Goal: Task Accomplishment & Management: Manage account settings

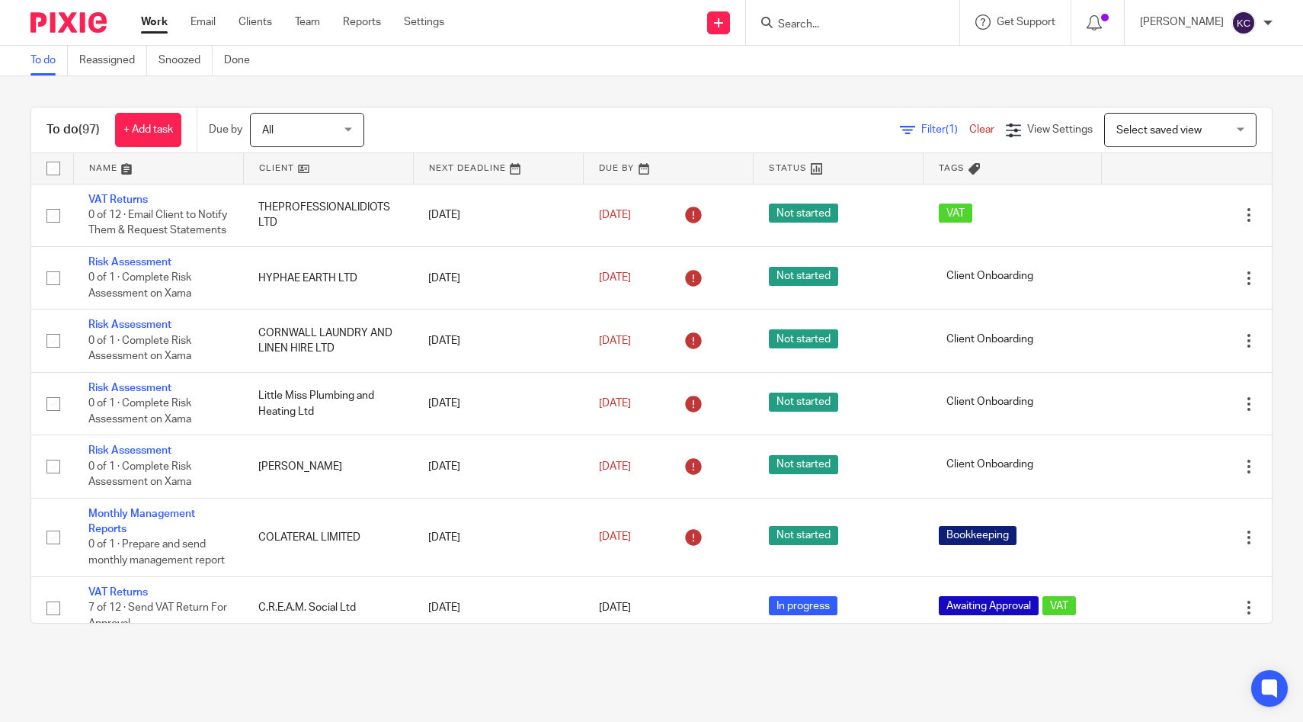
click at [840, 25] on input "Search" at bounding box center [844, 25] width 137 height 14
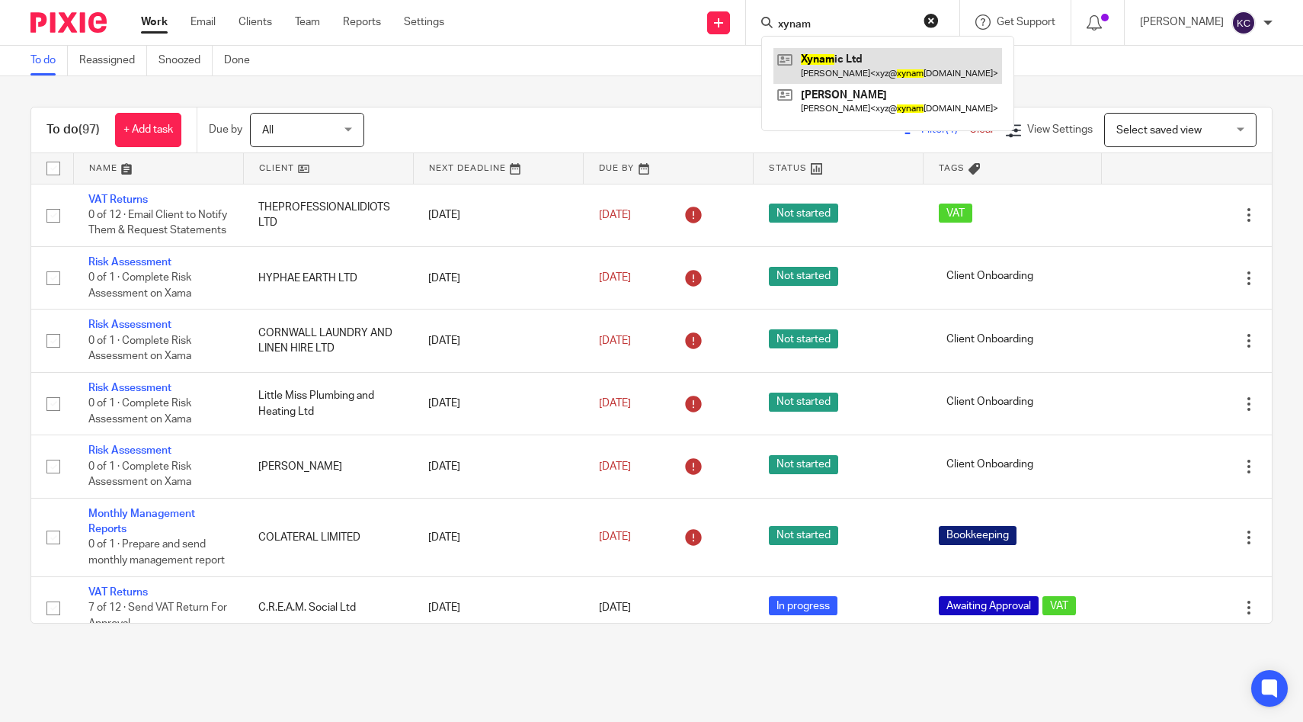
type input "xynam"
click at [855, 60] on link at bounding box center [887, 65] width 229 height 35
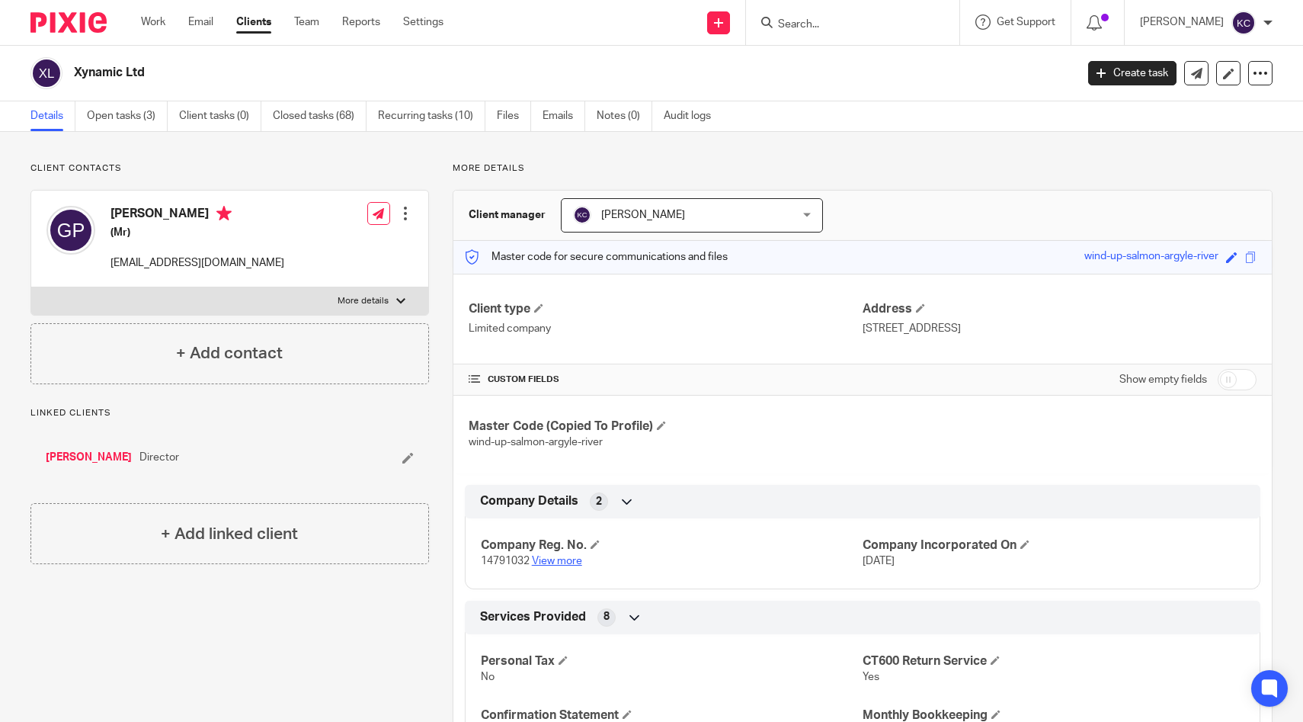
click at [578, 559] on link "View more" at bounding box center [557, 560] width 50 height 11
click at [121, 118] on link "Open tasks (3)" at bounding box center [127, 116] width 81 height 30
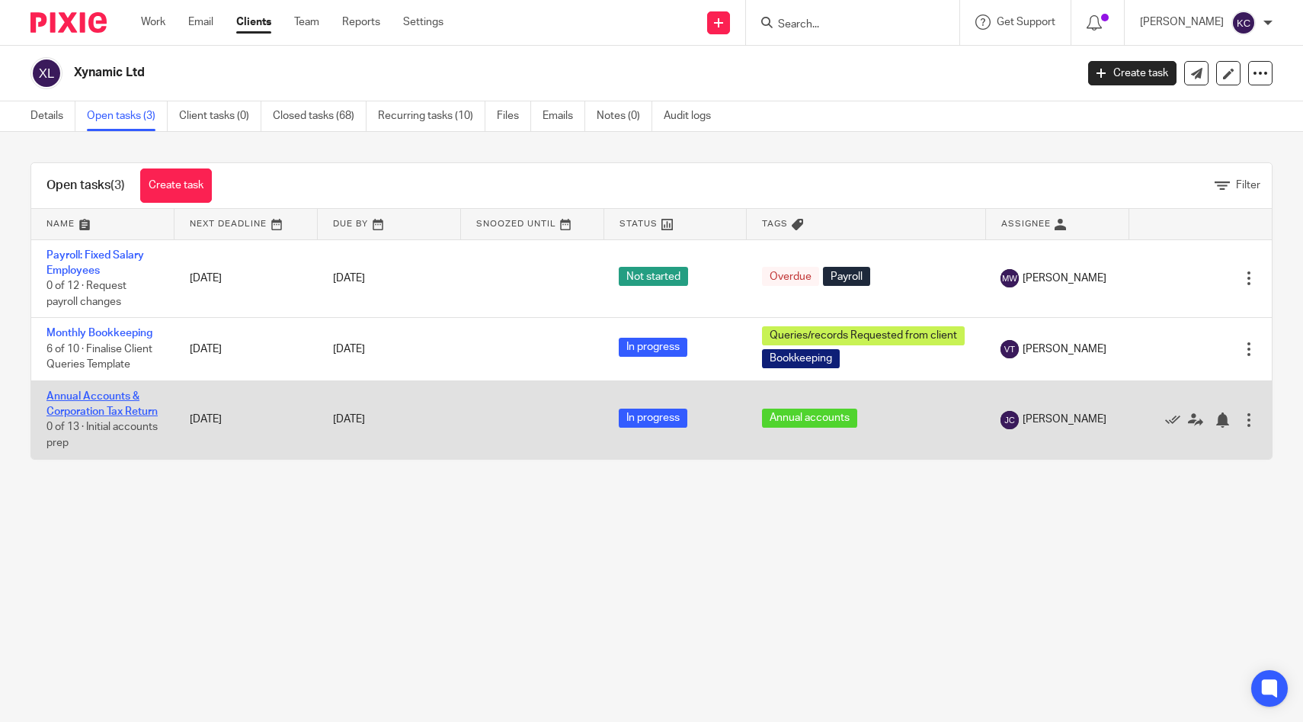
click at [70, 410] on link "Annual Accounts & Corporation Tax Return" at bounding box center [101, 404] width 111 height 26
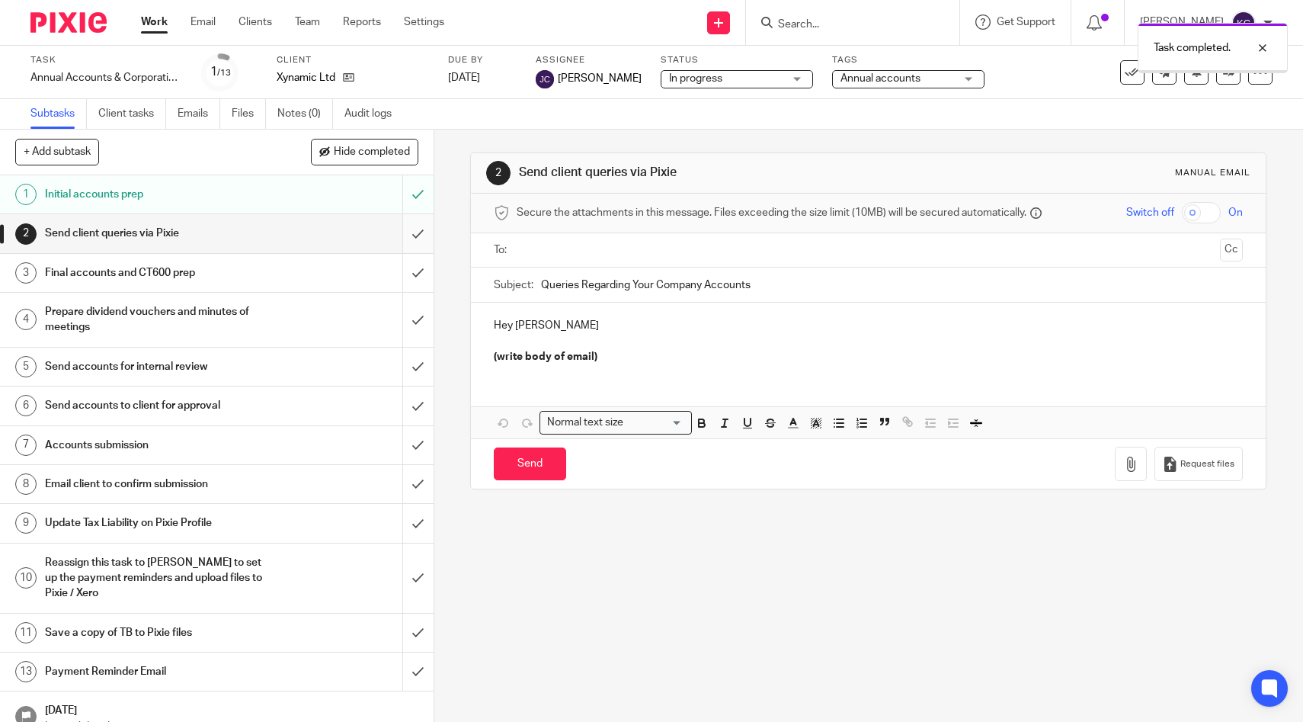
click at [415, 237] on input "submit" at bounding box center [217, 233] width 434 height 38
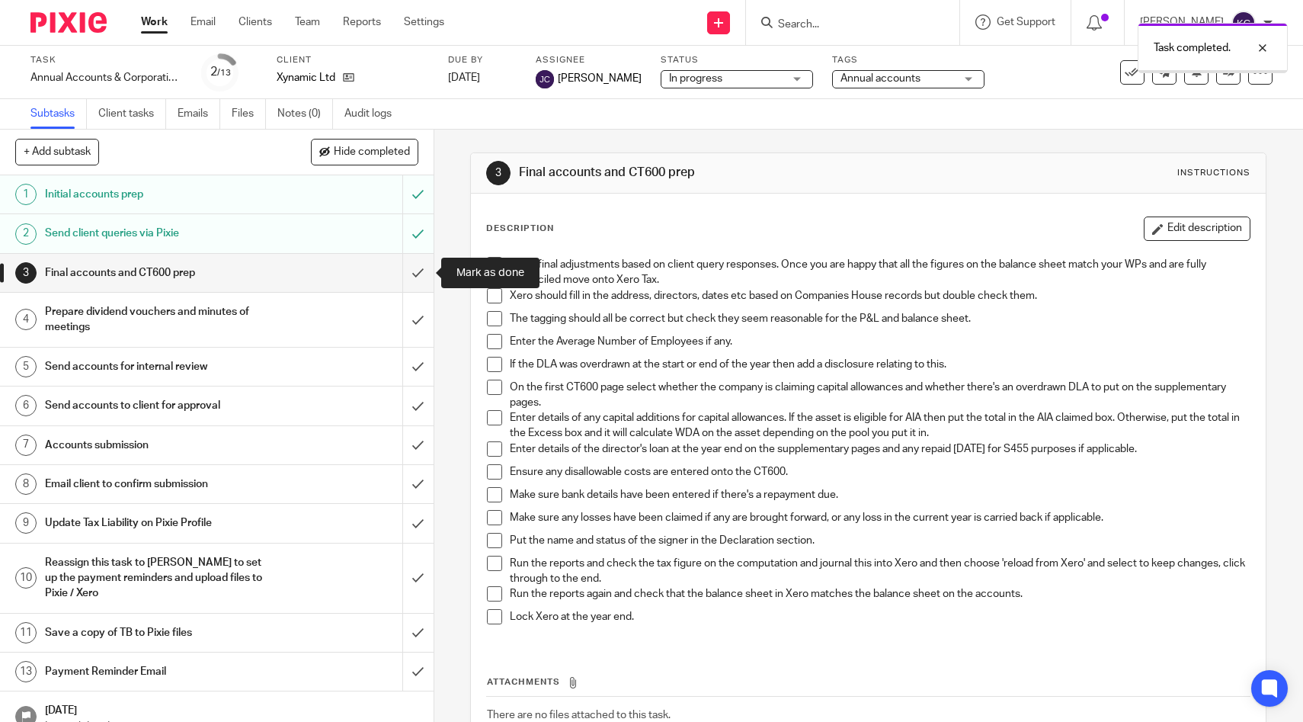
click at [418, 277] on input "submit" at bounding box center [217, 273] width 434 height 38
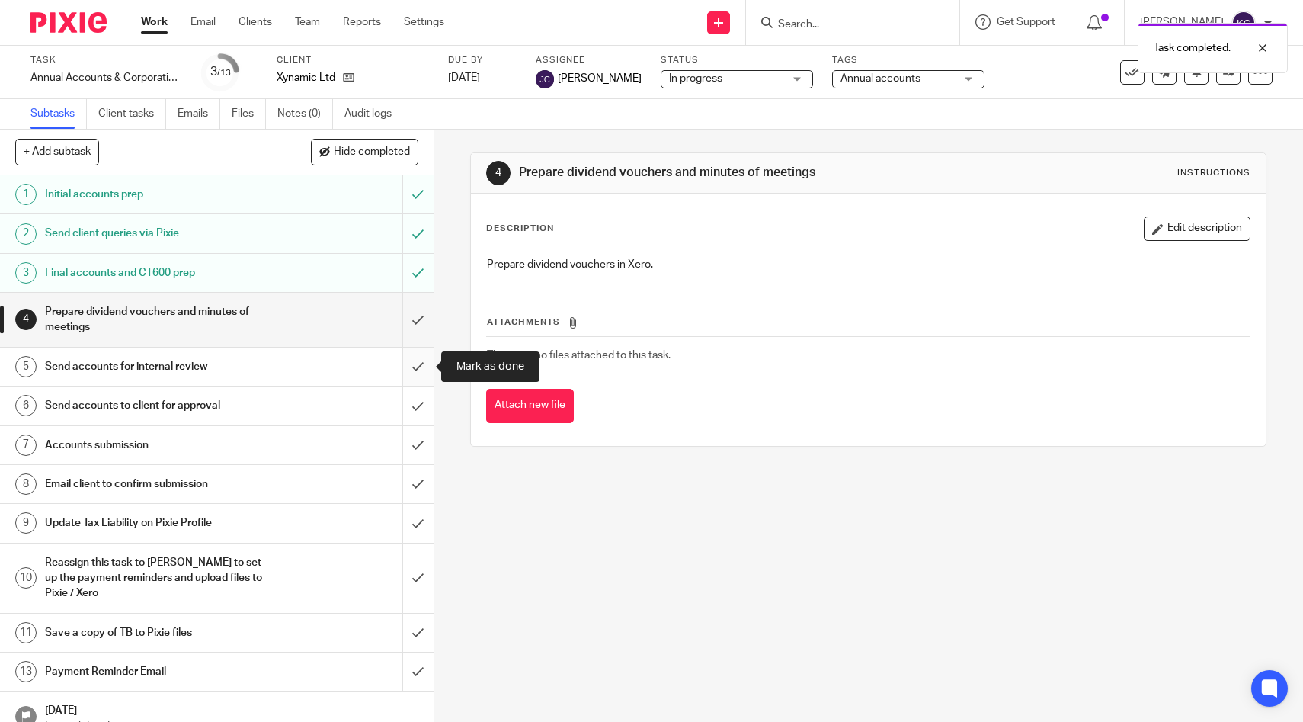
click at [415, 366] on input "submit" at bounding box center [217, 366] width 434 height 38
click at [232, 405] on h1 "Send accounts to client for approval" at bounding box center [159, 405] width 229 height 23
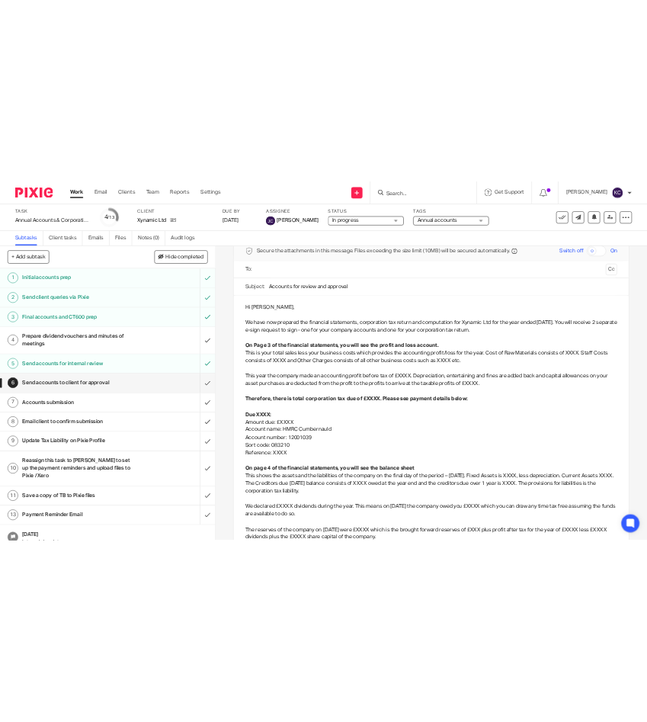
scroll to position [75, 0]
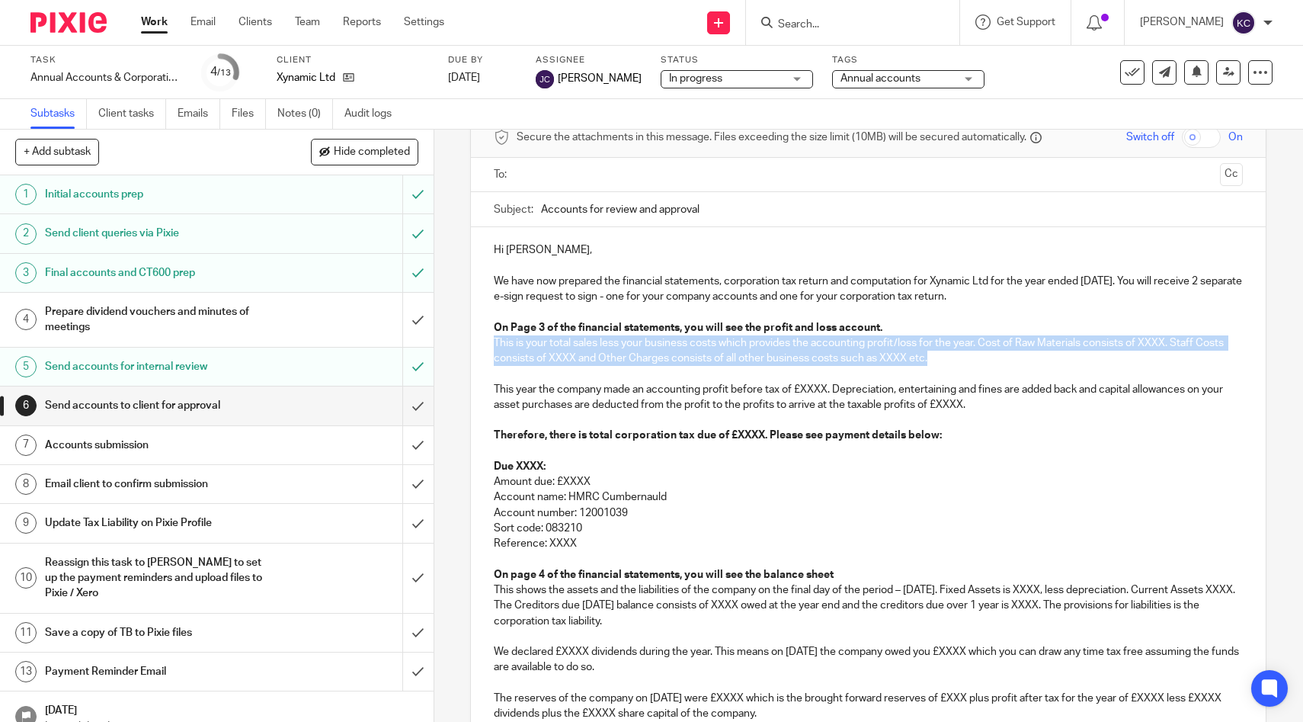
drag, startPoint x: 936, startPoint y: 363, endPoint x: 479, endPoint y: 347, distance: 456.6
click at [478, 347] on div "Hi Gary, We have now prepared the financial statements, corporation tax return …" at bounding box center [868, 526] width 795 height 598
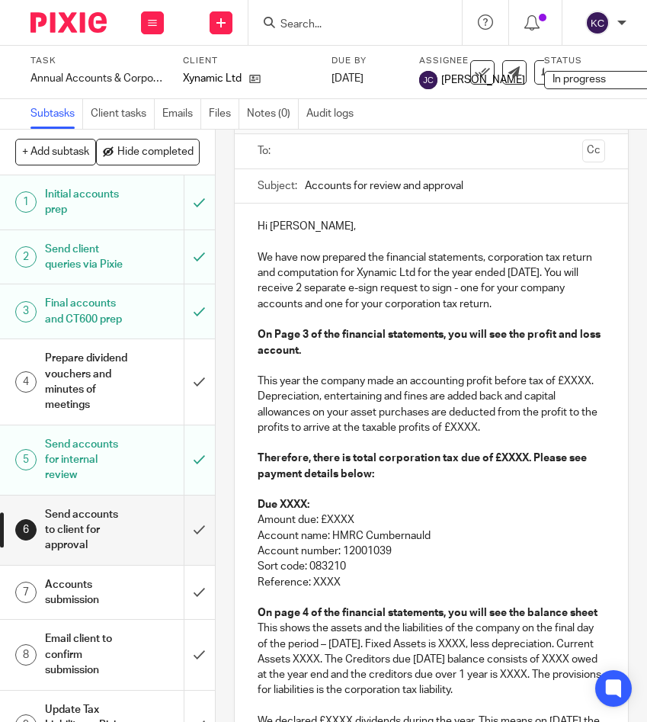
scroll to position [125, 0]
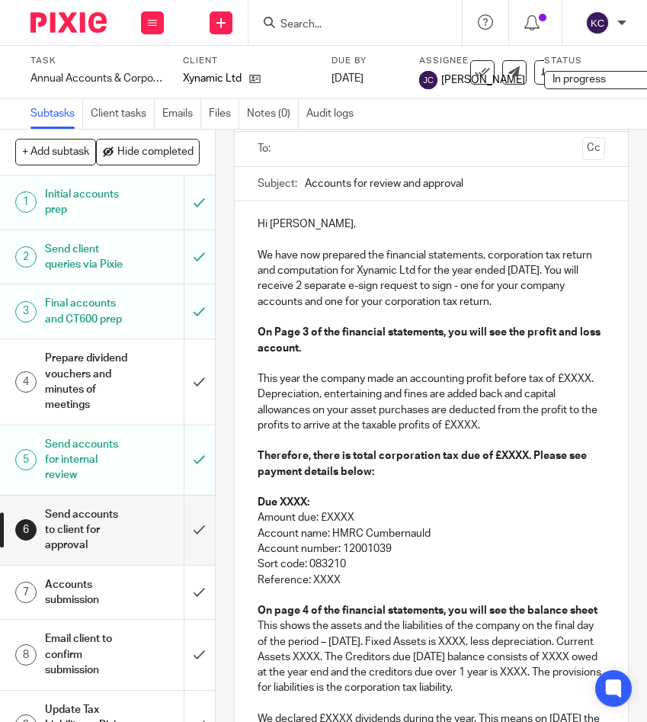
click at [578, 376] on p "This year the company made an accounting profit before tax of £XXXX. Depreciati…" at bounding box center [432, 402] width 348 height 62
click at [574, 381] on p "This year the company made an accounting profit before tax of £83,335. Deprecia…" at bounding box center [432, 402] width 348 height 62
drag, startPoint x: 318, startPoint y: 396, endPoint x: 445, endPoint y: 398, distance: 127.2
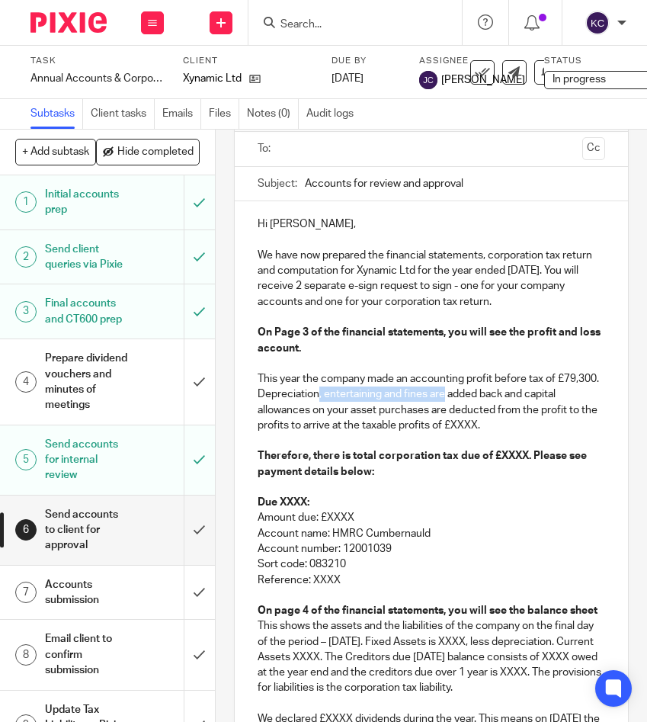
click at [445, 398] on p "This year the company made an accounting profit before tax of £79,300. Deprecia…" at bounding box center [432, 402] width 348 height 62
click at [413, 392] on p "This year the company made an accounting profit before tax of £79,300. Deprecia…" at bounding box center [432, 402] width 348 height 62
click at [350, 425] on p "This year the company made an accounting profit before tax of £79,300. Deprecia…" at bounding box center [432, 402] width 348 height 62
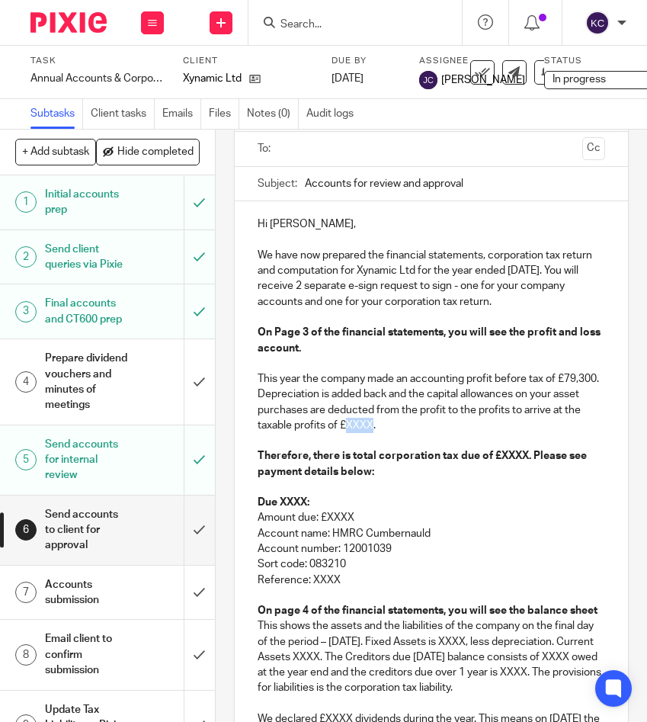
click at [350, 425] on p "This year the company made an accounting profit before tax of £79,300. Deprecia…" at bounding box center [432, 402] width 348 height 62
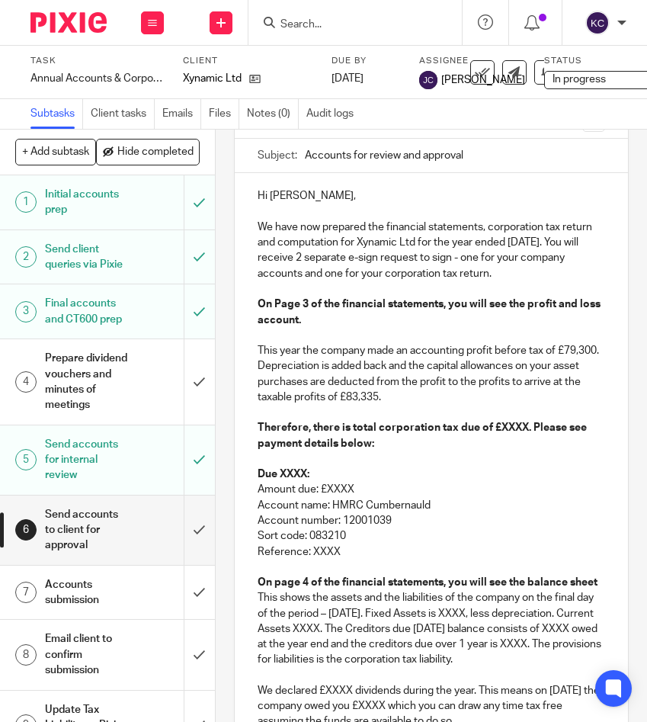
scroll to position [158, 0]
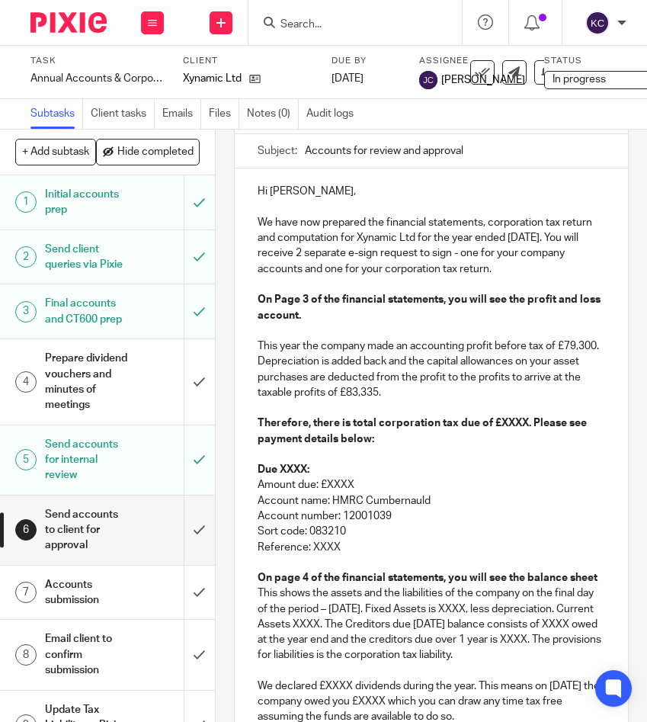
click at [510, 421] on strong "Therefore, there is total corporation tax due of £XXXX. Please see payment deta…" at bounding box center [423, 431] width 331 height 26
click at [293, 469] on strong "Due XXXX:" at bounding box center [284, 469] width 52 height 11
click at [342, 484] on p "Amount due: £XXXX" at bounding box center [432, 484] width 348 height 15
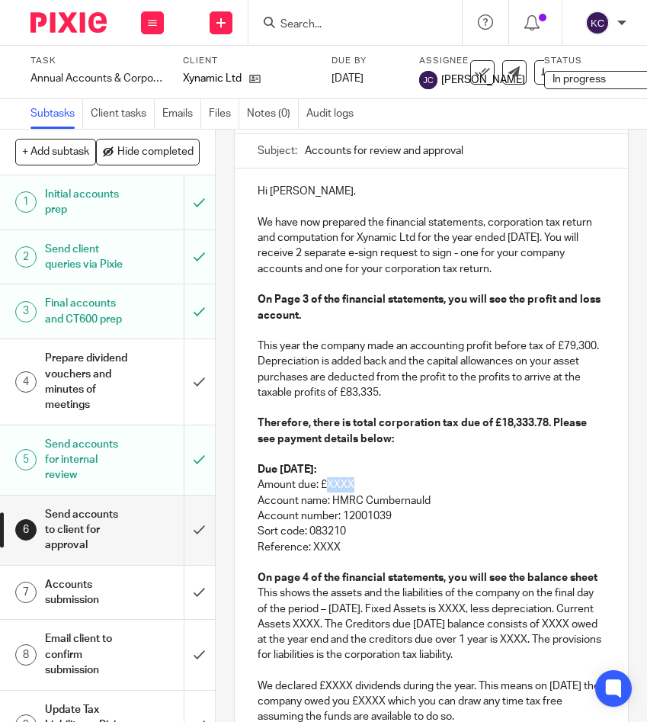
click at [342, 484] on p "Amount due: £XXXX" at bounding box center [432, 484] width 348 height 15
click at [323, 546] on p "Reference: XXXX" at bounding box center [432, 546] width 348 height 15
click at [346, 485] on p "Amount due: £18,333.78" at bounding box center [432, 484] width 348 height 15
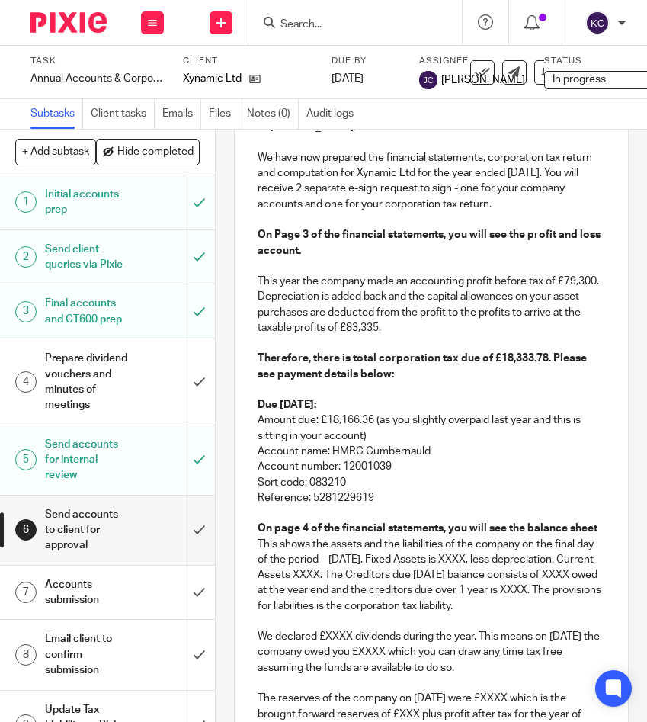
scroll to position [221, 0]
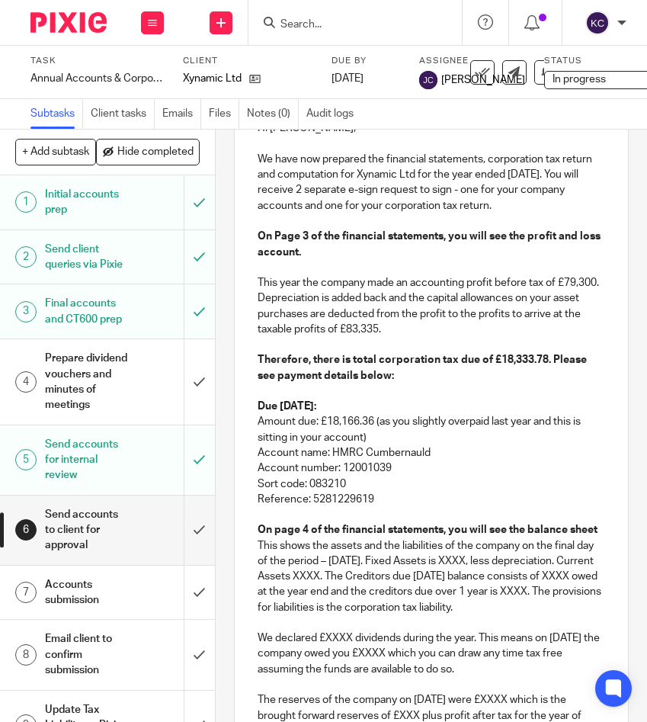
click at [343, 419] on p "Amount due: £18,166.36 (as you slightly overpaid last year and this is sitting …" at bounding box center [432, 429] width 348 height 31
copy p "18,166.36"
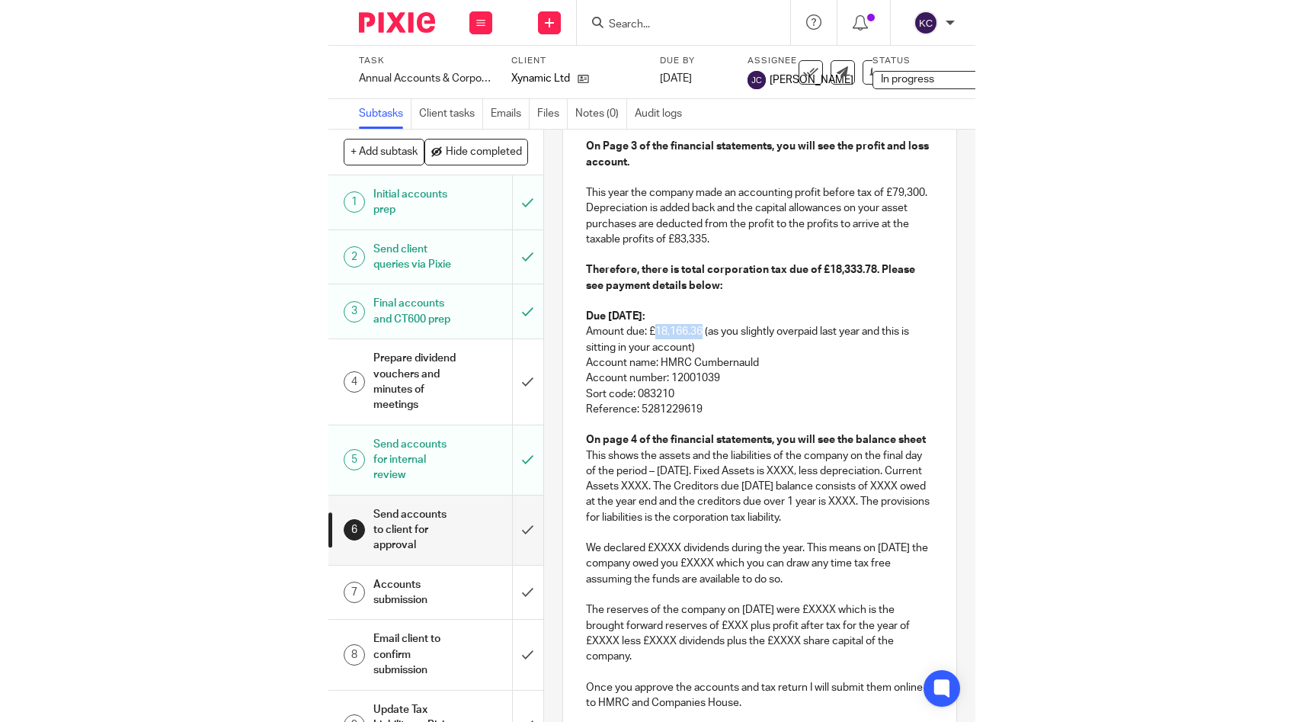
scroll to position [323, 0]
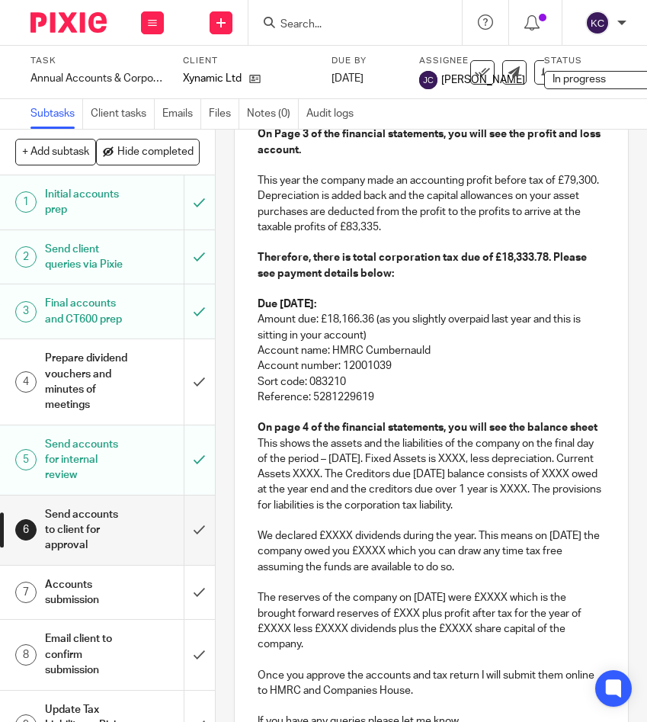
click at [600, 429] on p "On page 4 of the financial statements, you will see the balance sheet" at bounding box center [432, 427] width 348 height 15
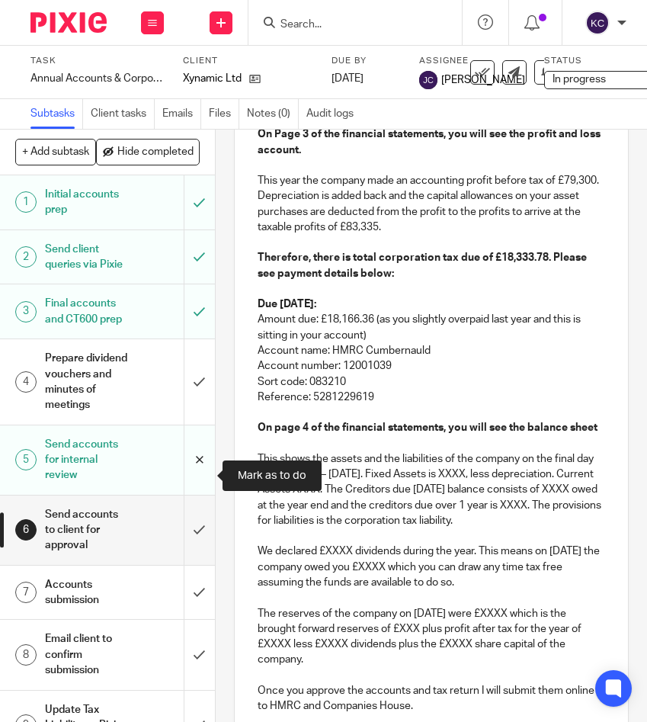
drag, startPoint x: 534, startPoint y: 526, endPoint x: 205, endPoint y: 456, distance: 336.4
click at [205, 456] on div "+ Add subtask Hide completed Cancel + Add 1 Initial accounts prep 2 Send client…" at bounding box center [323, 426] width 647 height 592
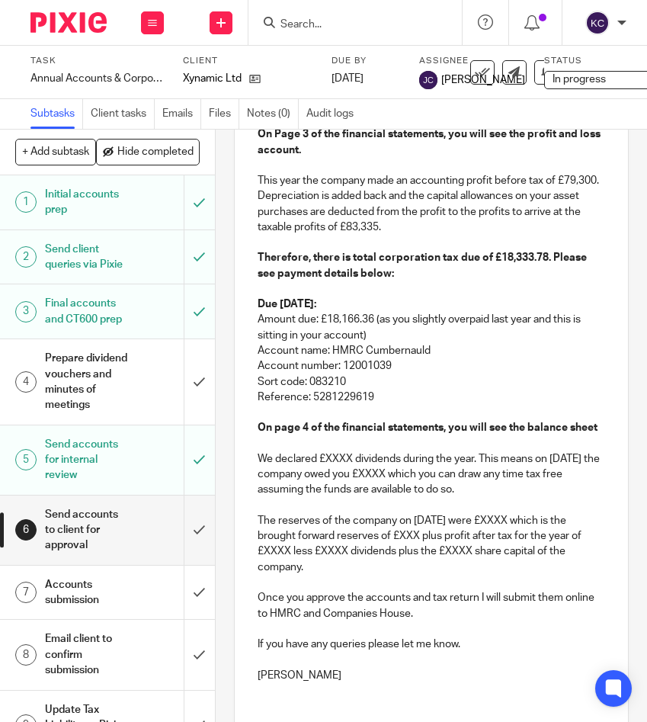
click at [334, 460] on p "We declared £XXXX dividends during the year. This means on 30 Apr 2025 the comp…" at bounding box center [432, 474] width 348 height 46
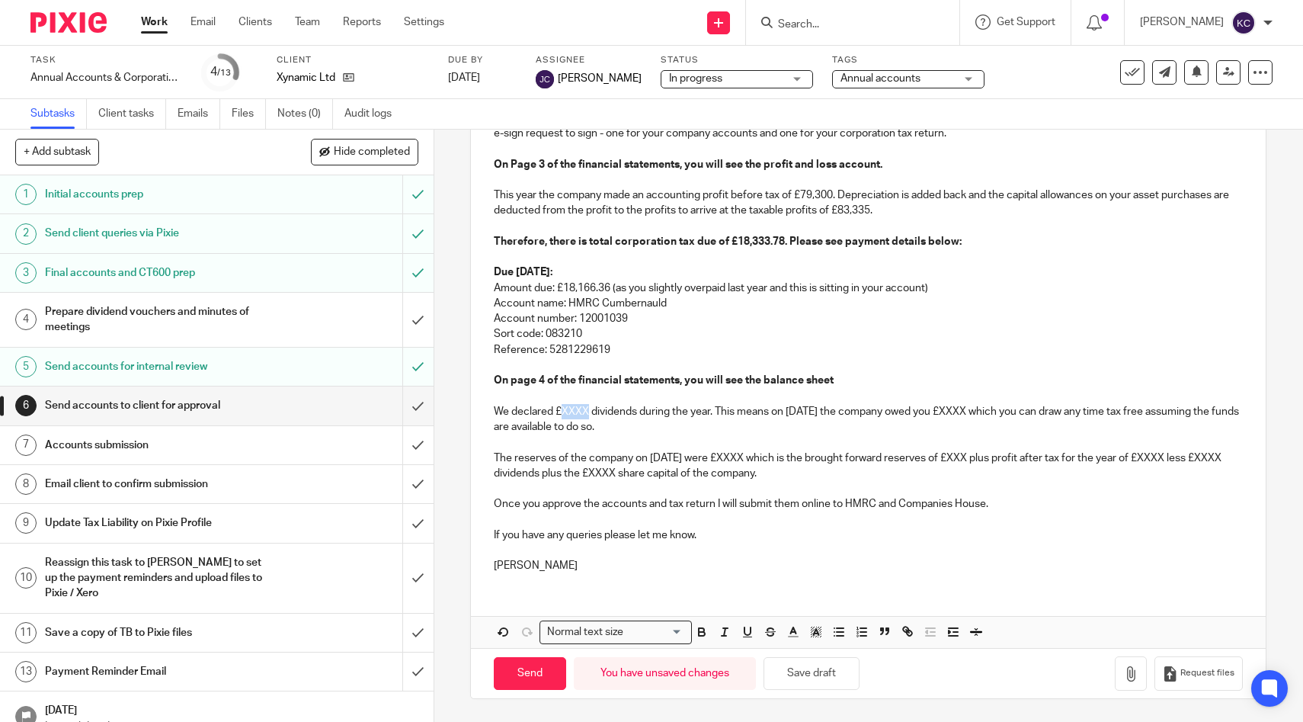
scroll to position [238, 0]
drag, startPoint x: 737, startPoint y: 411, endPoint x: 755, endPoint y: 430, distance: 25.9
click at [755, 430] on p "We declared £56,536.38 dividends during the year. This means on 30 Apr 2025 the…" at bounding box center [868, 419] width 749 height 31
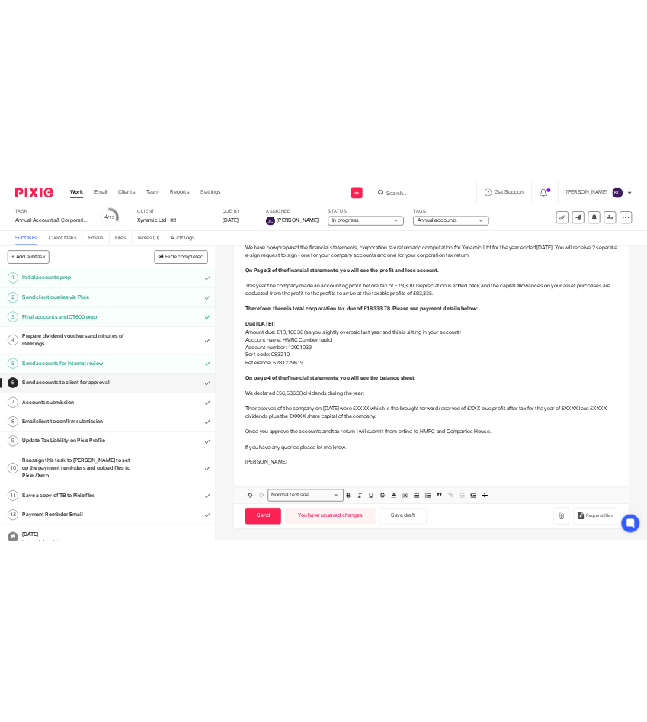
scroll to position [222, 0]
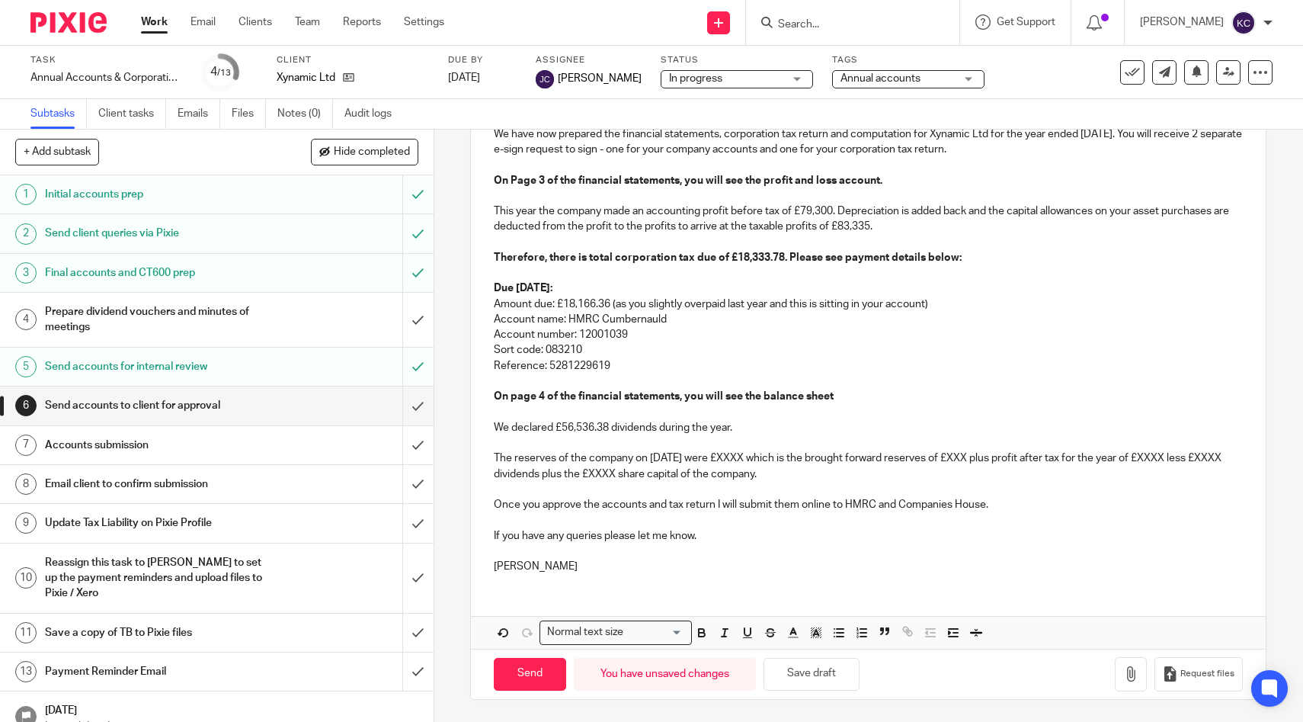
click at [762, 460] on p "The reserves of the company on 30 Apr 2025 were £XXXX which is the brought forw…" at bounding box center [868, 465] width 749 height 31
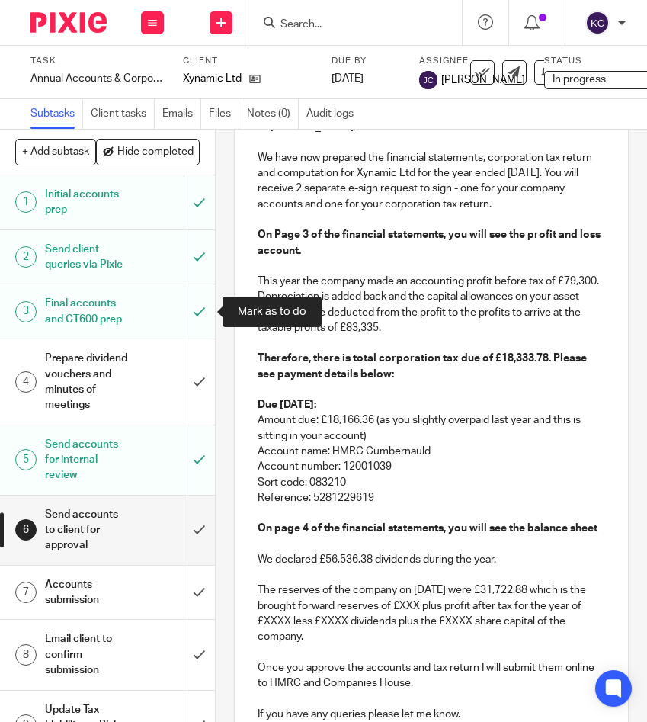
scroll to position [323, 0]
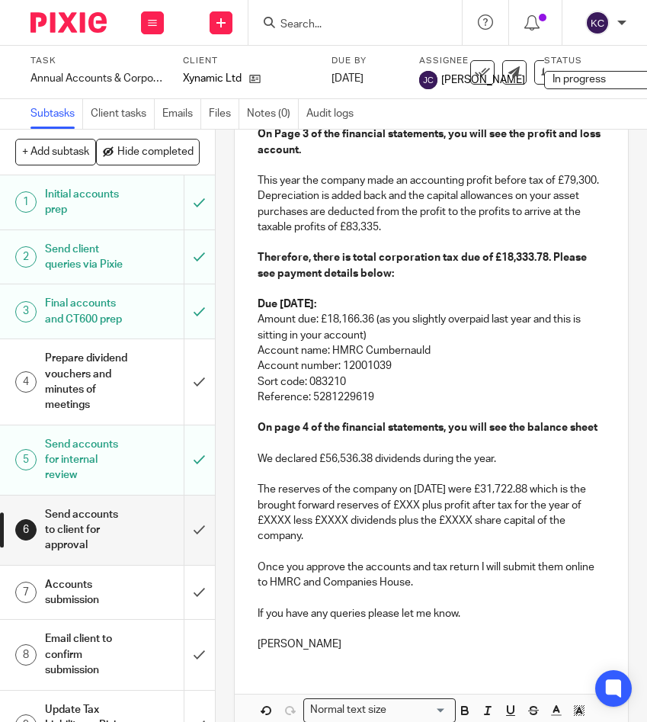
click at [432, 504] on p "The reserves of the company on 30 Apr 2025 were £31,722.88 which is the brought…" at bounding box center [432, 513] width 348 height 62
click at [304, 518] on p "The reserves of the company on 30 Apr 2025 were £31,722.88 which is the brought…" at bounding box center [432, 513] width 348 height 62
click at [399, 521] on p "The reserves of the company on 30 Apr 2025 were £31,722.88 which is the brought…" at bounding box center [432, 513] width 348 height 62
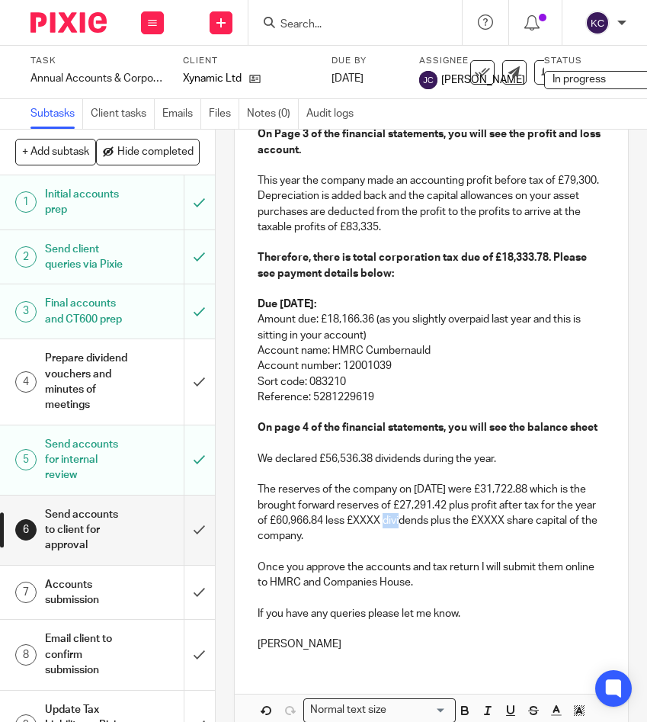
click at [399, 521] on p "The reserves of the company on 30 Apr 2025 were £31,722.88 which is the brought…" at bounding box center [432, 513] width 348 height 62
click at [543, 519] on p "The reserves of the company on 30 Apr 2025 were £31,722.88 which is the brought…" at bounding box center [432, 513] width 348 height 62
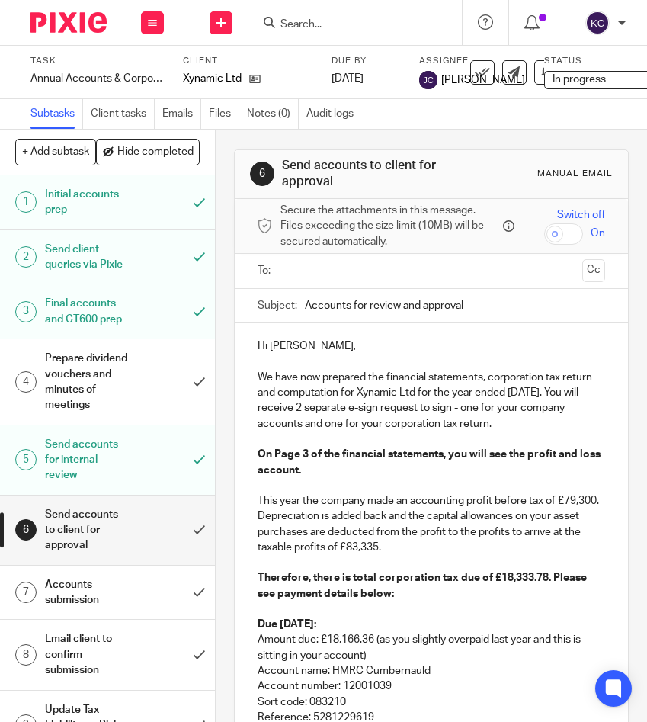
scroll to position [0, 0]
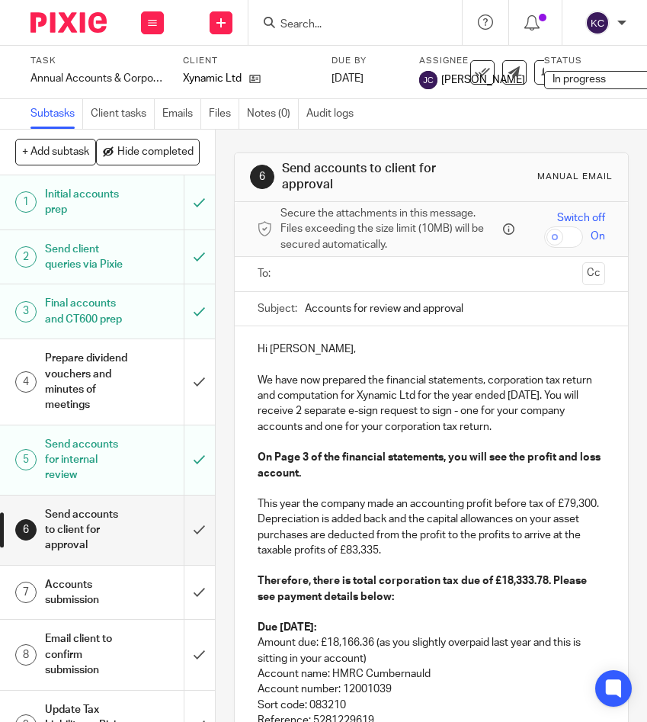
click at [327, 277] on input "text" at bounding box center [431, 274] width 291 height 18
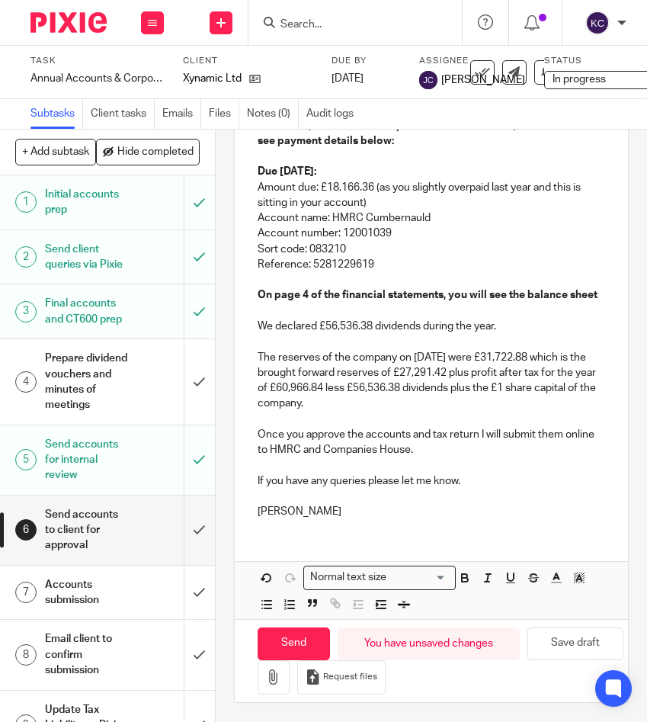
scroll to position [460, 0]
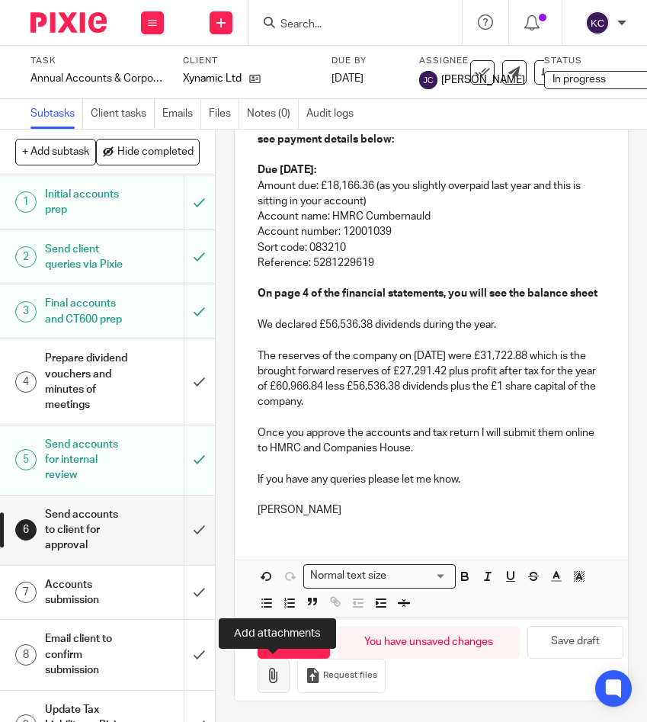
click at [274, 673] on icon "button" at bounding box center [273, 674] width 15 height 15
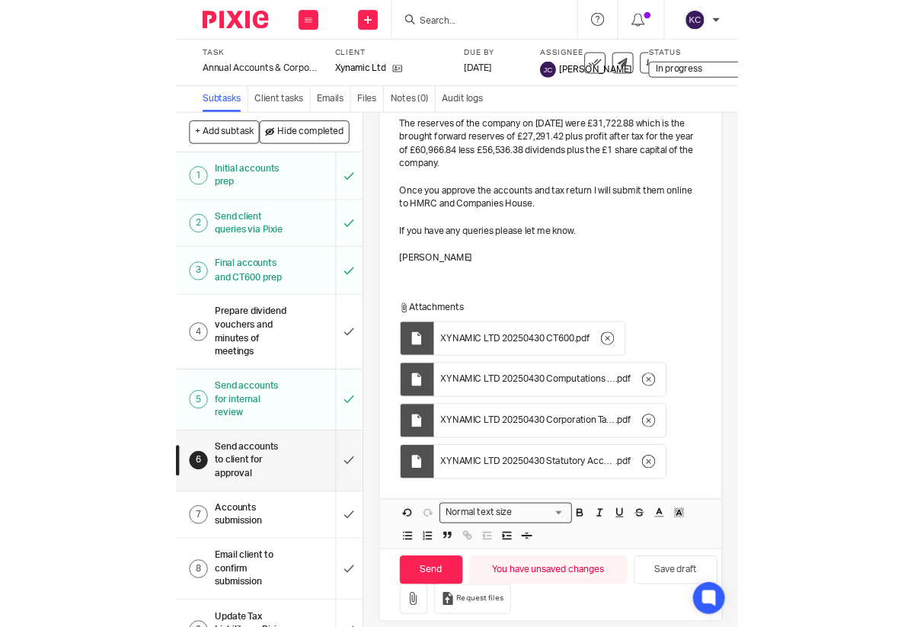
scroll to position [690, 0]
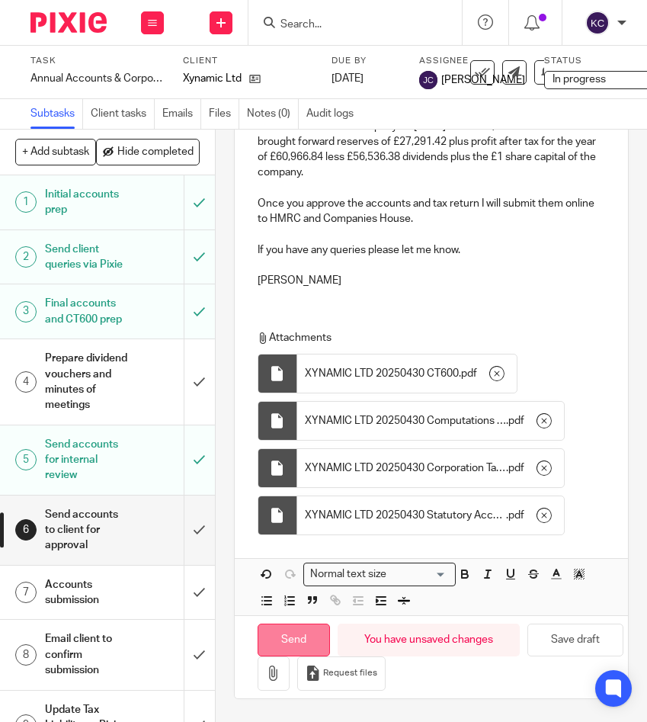
click at [291, 635] on input "Send" at bounding box center [294, 639] width 72 height 33
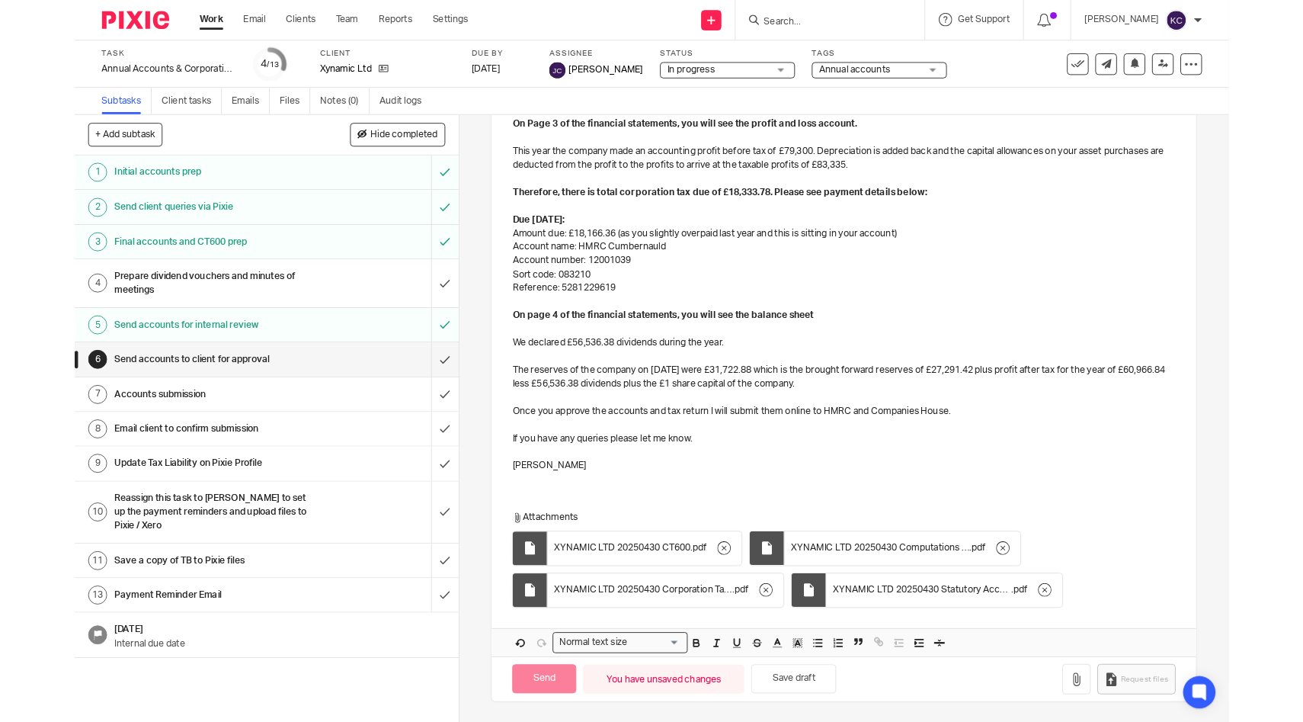
scroll to position [359, 0]
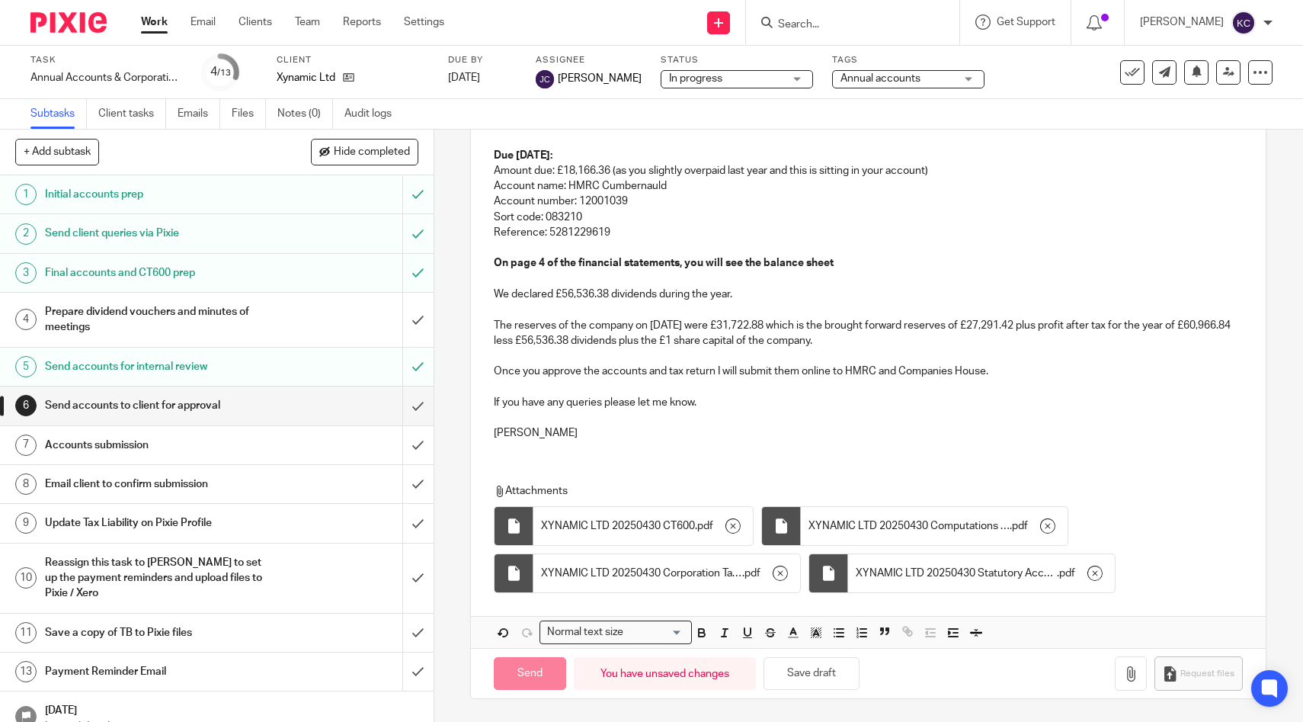
type input "Sent"
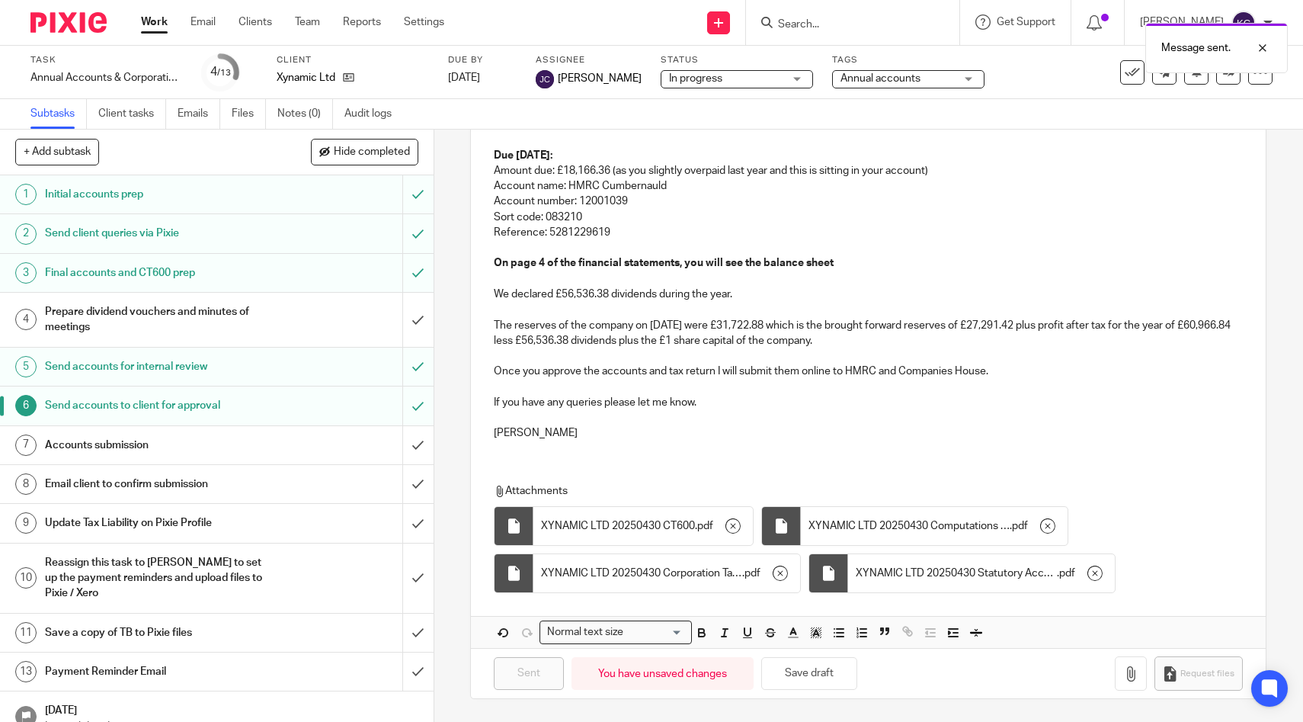
click at [855, 82] on span "Annual accounts" at bounding box center [880, 78] width 80 height 11
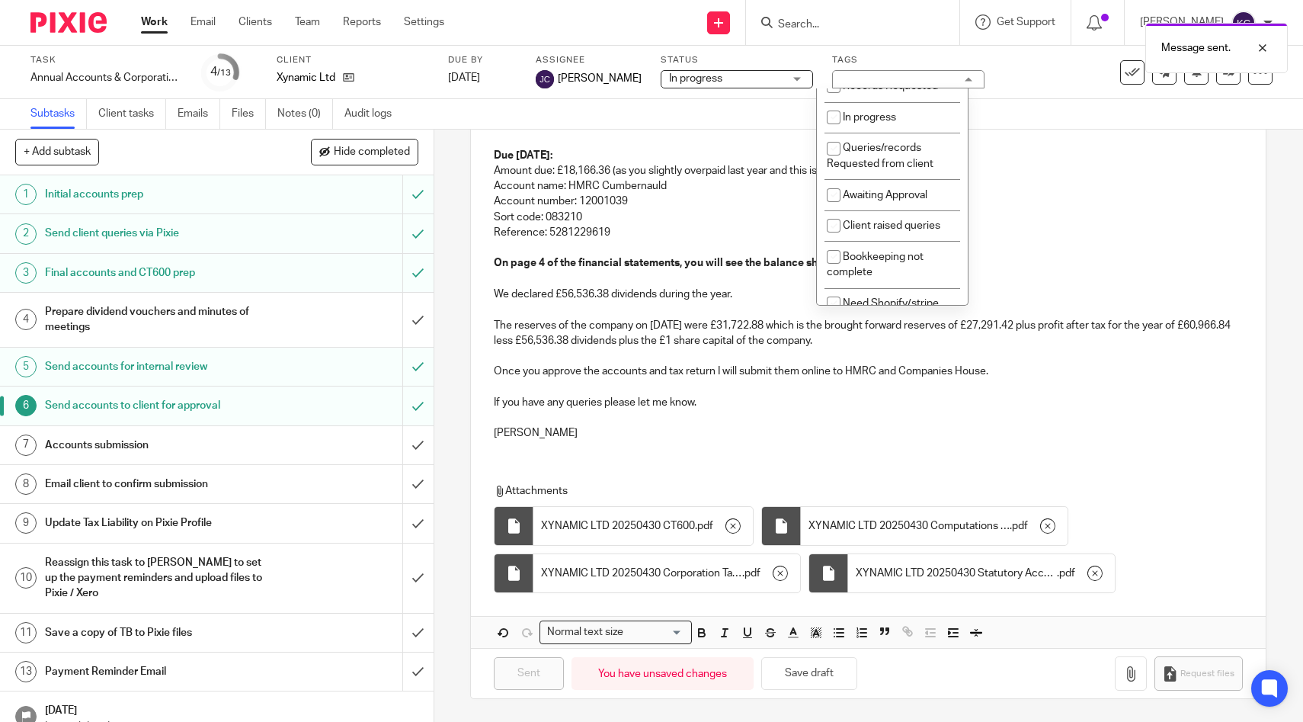
scroll to position [373, 0]
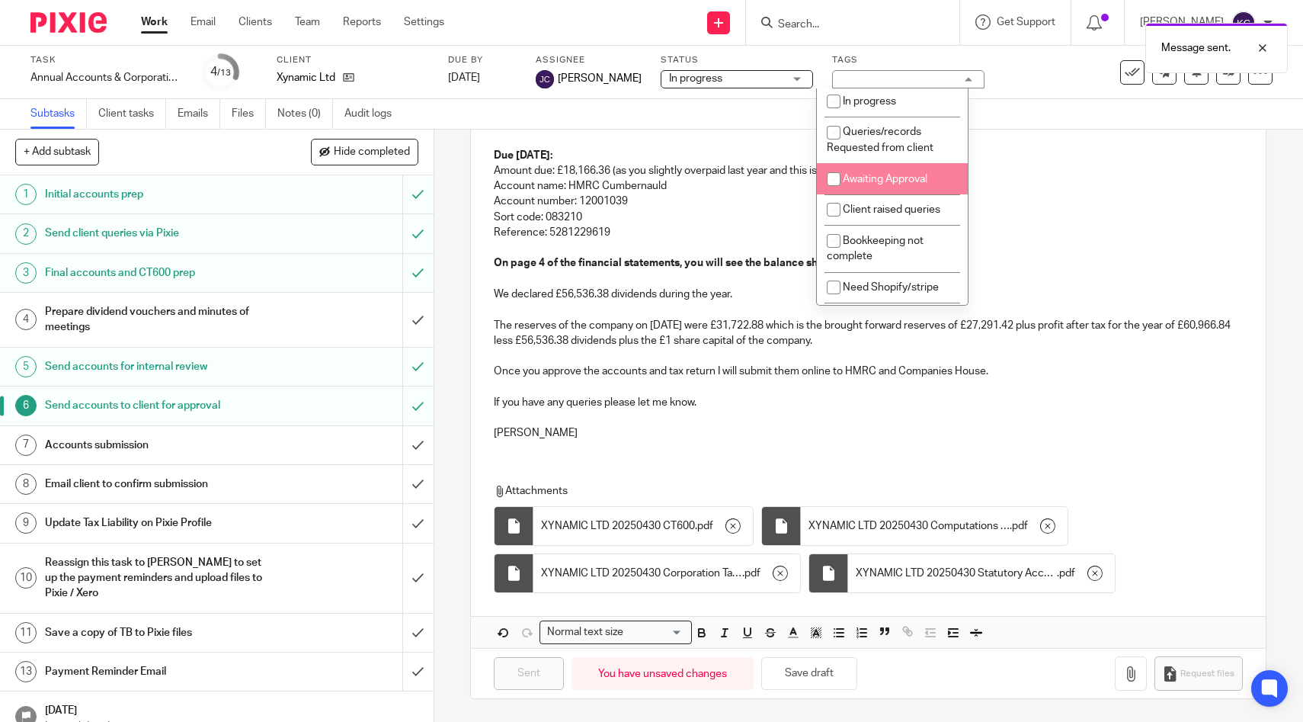
click at [859, 194] on li "Awaiting Approval" at bounding box center [892, 178] width 151 height 31
checkbox input "true"
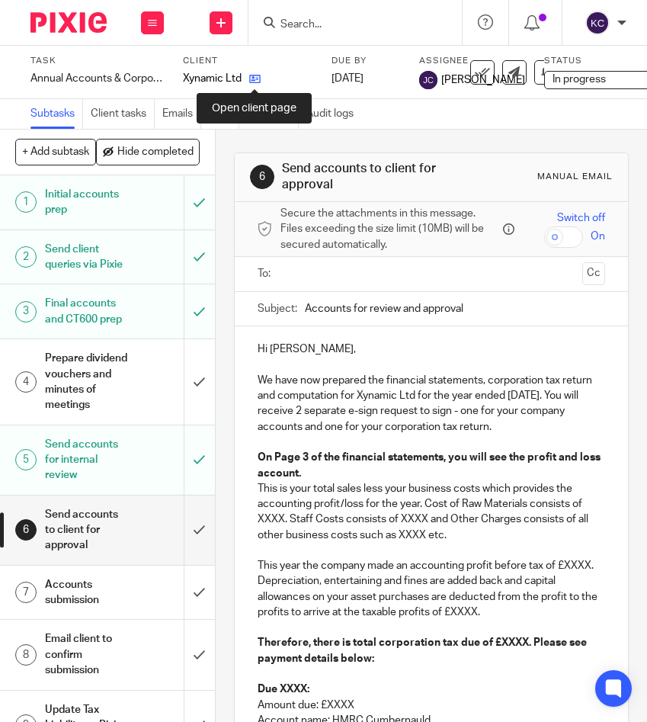
click at [258, 83] on icon at bounding box center [254, 78] width 11 height 11
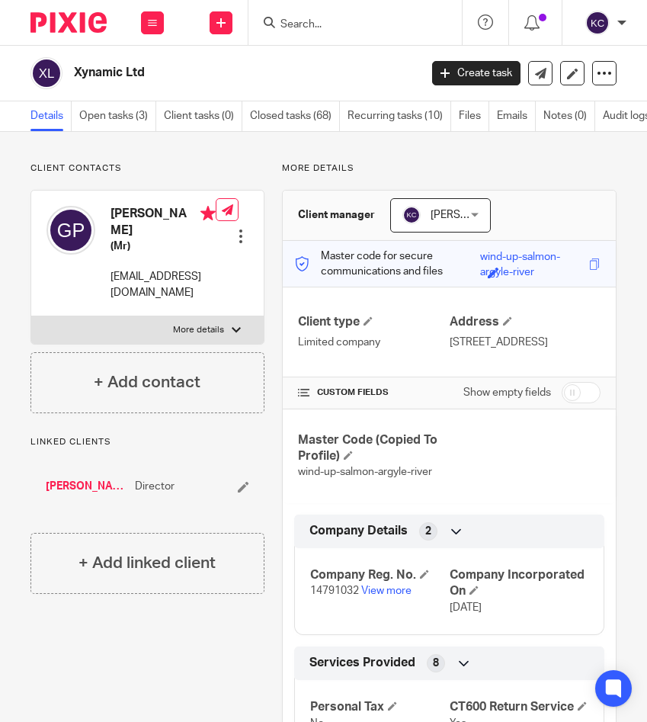
click at [574, 403] on input "checkbox" at bounding box center [581, 392] width 39 height 21
checkbox input "true"
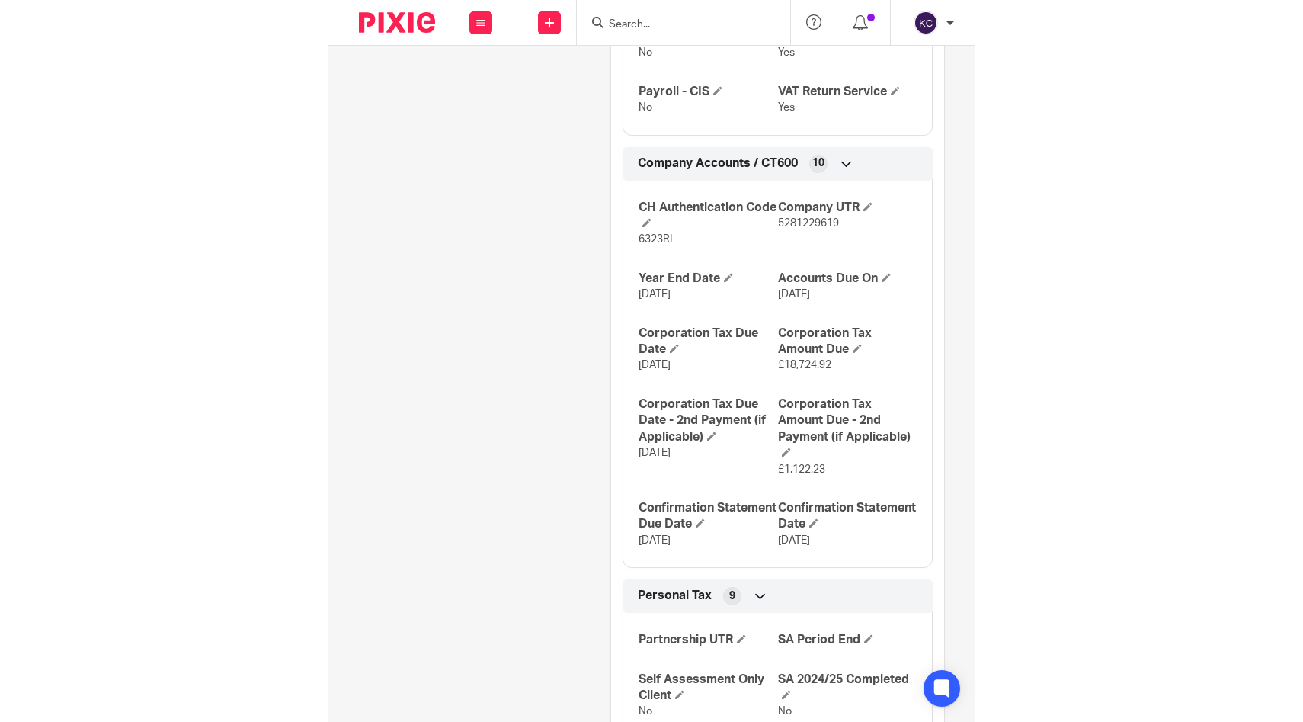
scroll to position [914, 0]
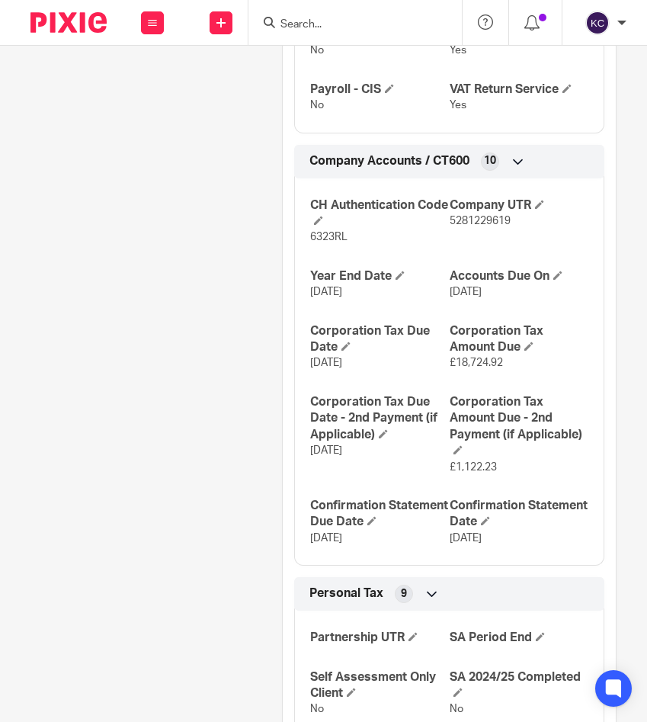
click at [474, 226] on span "5281229619" at bounding box center [480, 221] width 61 height 11
copy span "5281229619"
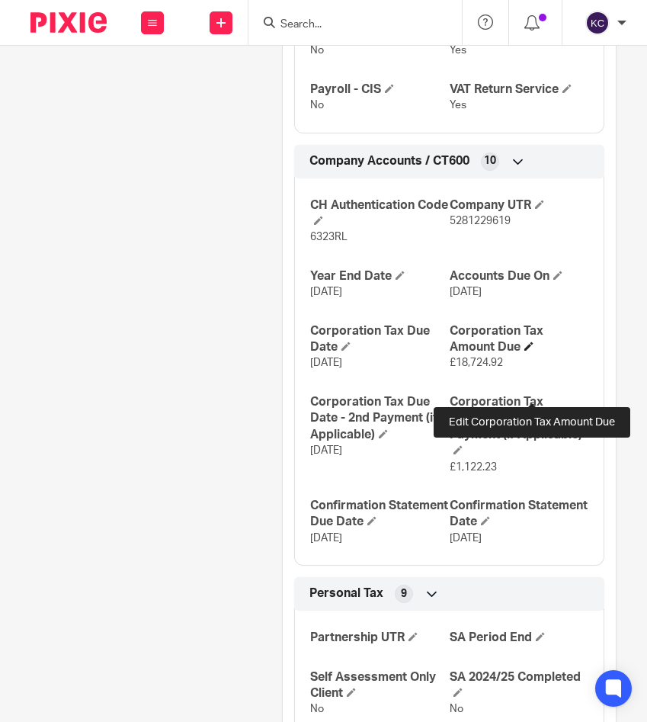
click at [533, 350] on span at bounding box center [528, 345] width 9 height 9
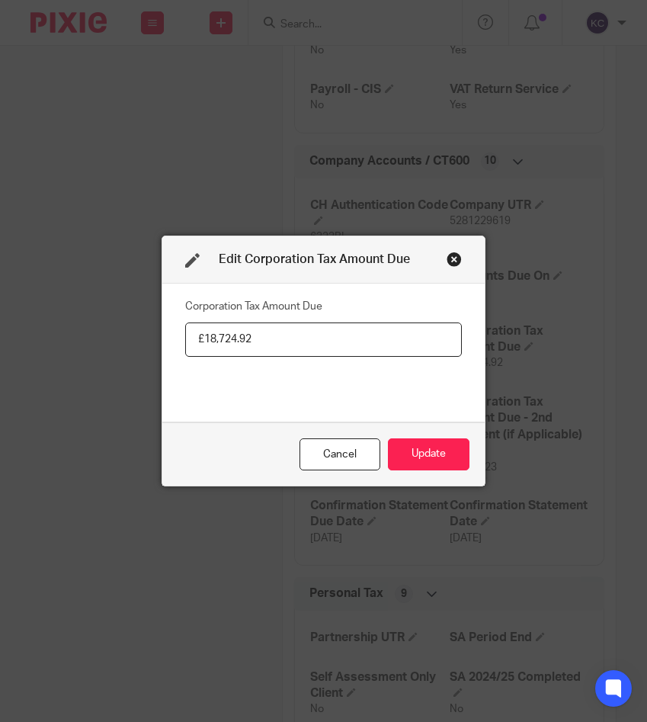
click at [271, 340] on input "£18,724.92" at bounding box center [323, 339] width 277 height 34
type input "18,166.36"
click at [423, 462] on button "Update" at bounding box center [429, 454] width 82 height 33
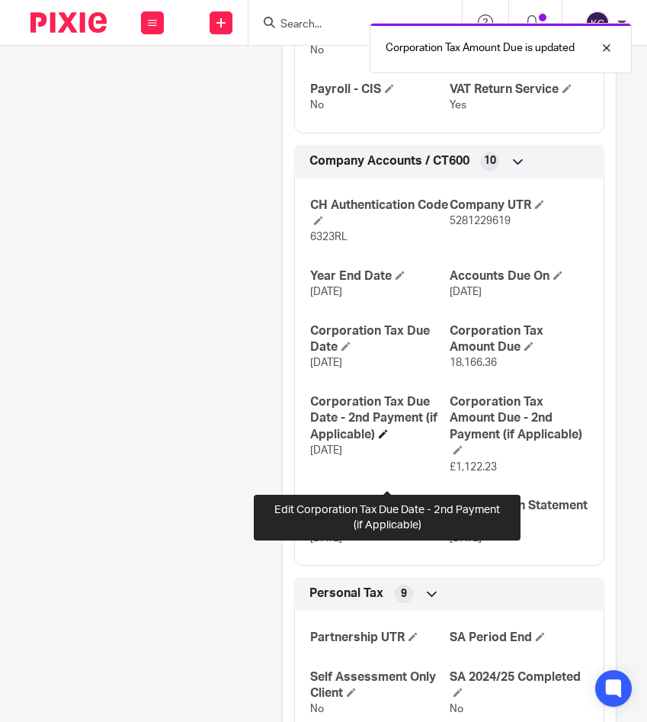
click at [388, 438] on span at bounding box center [383, 433] width 9 height 9
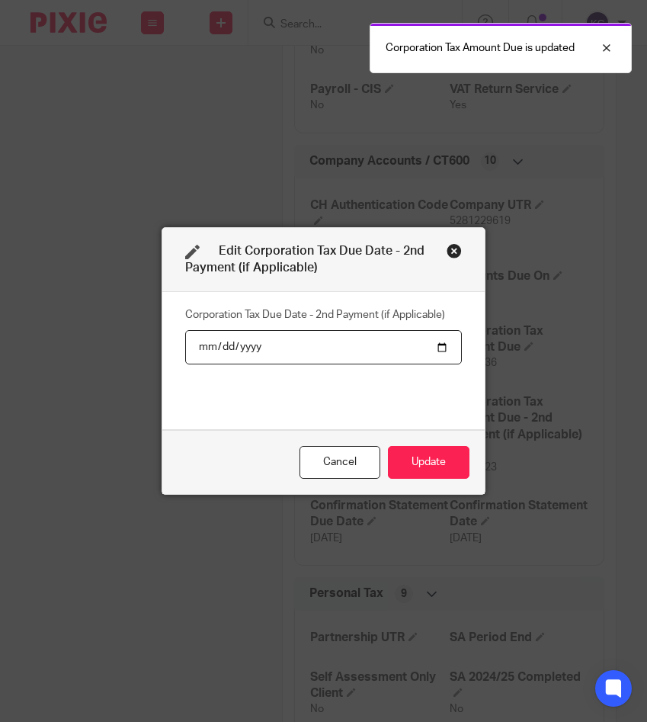
click at [252, 344] on input "2025-02-01" at bounding box center [323, 347] width 277 height 34
type input "2026-02-01"
click at [414, 459] on button "Update" at bounding box center [429, 462] width 82 height 33
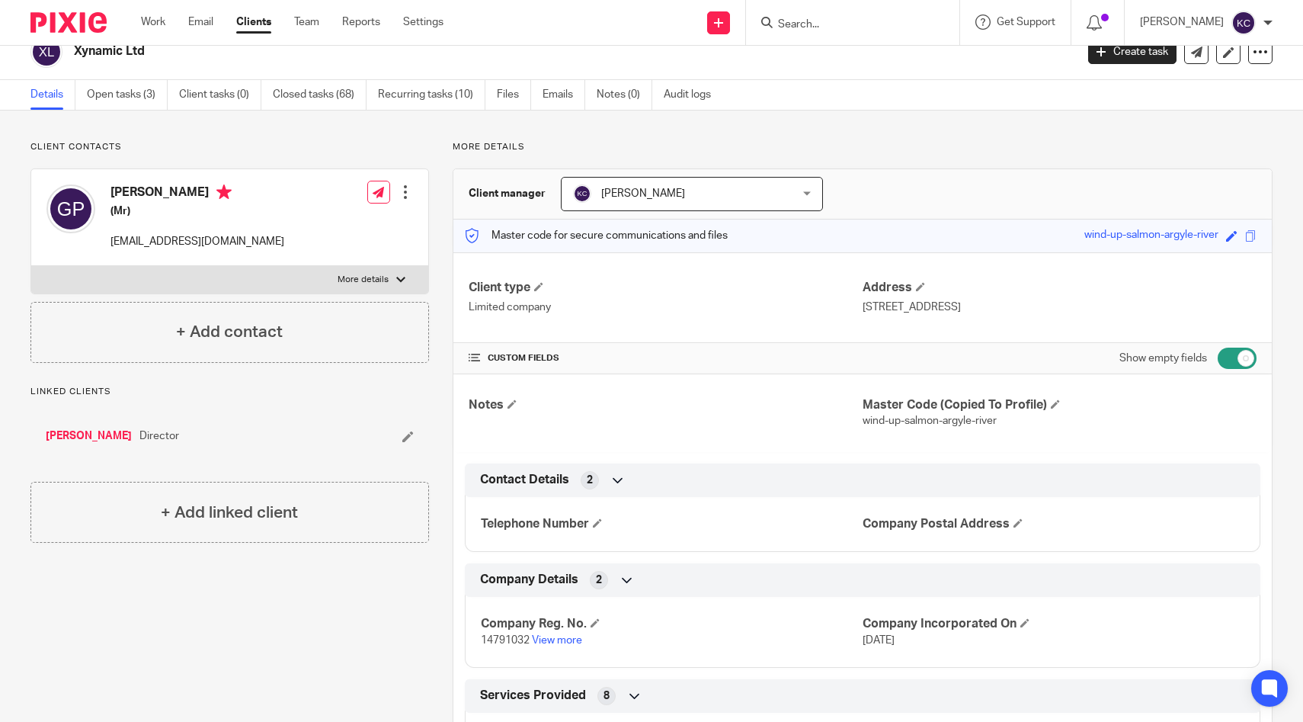
scroll to position [0, 0]
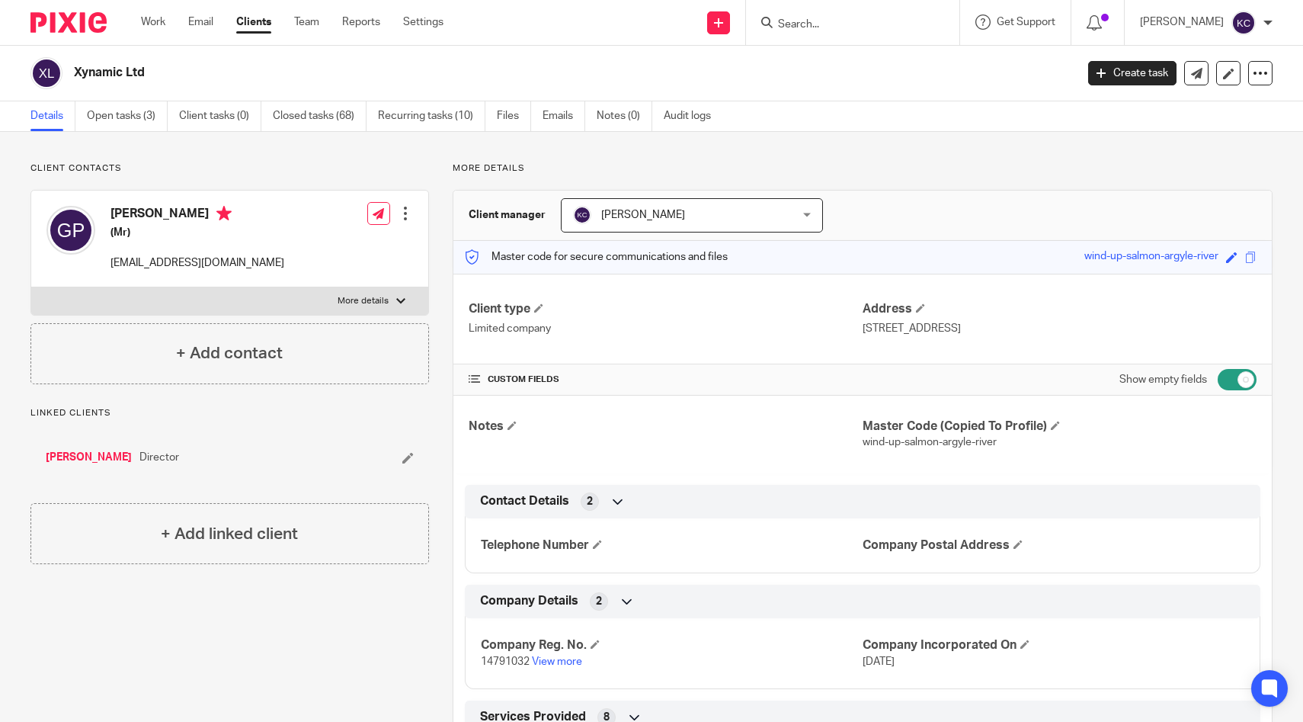
click at [188, 258] on p "xyz@xynamic.com" at bounding box center [197, 262] width 174 height 15
copy div "xyz@xynamic.com"
click at [144, 116] on link "Open tasks (3)" at bounding box center [127, 116] width 81 height 30
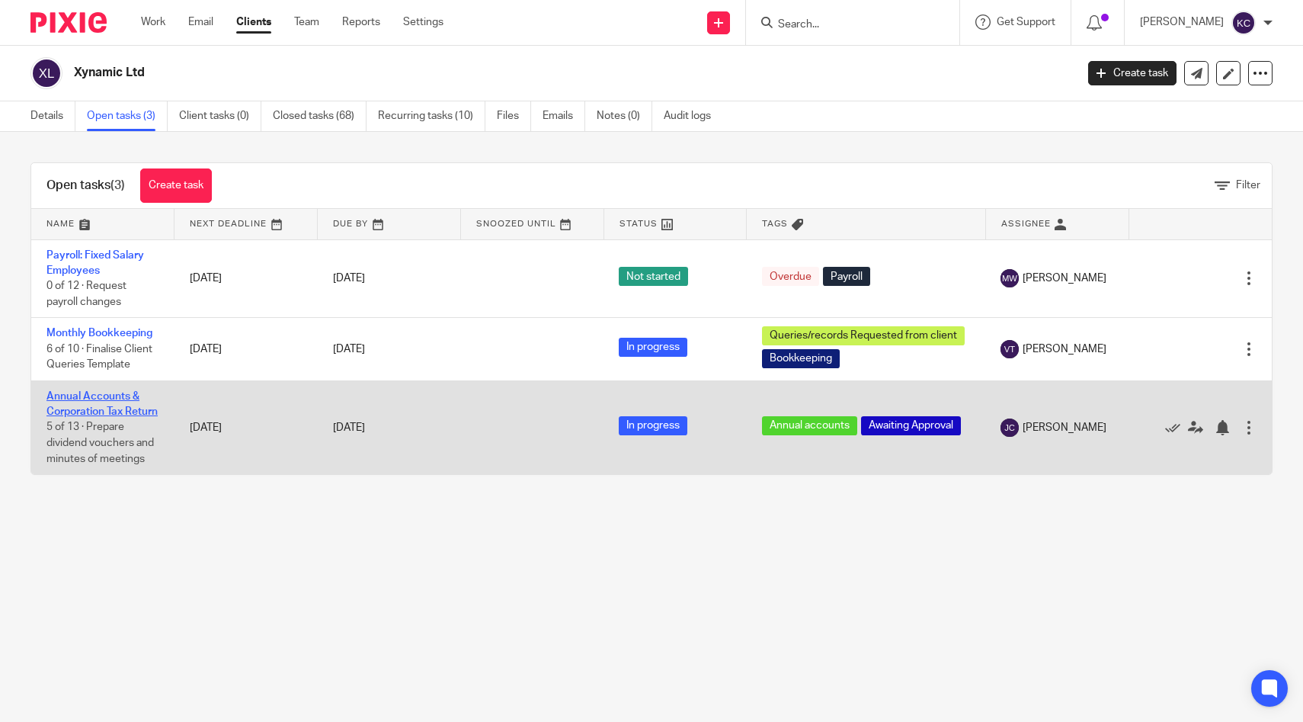
click at [83, 401] on link "Annual Accounts & Corporation Tax Return" at bounding box center [101, 404] width 111 height 26
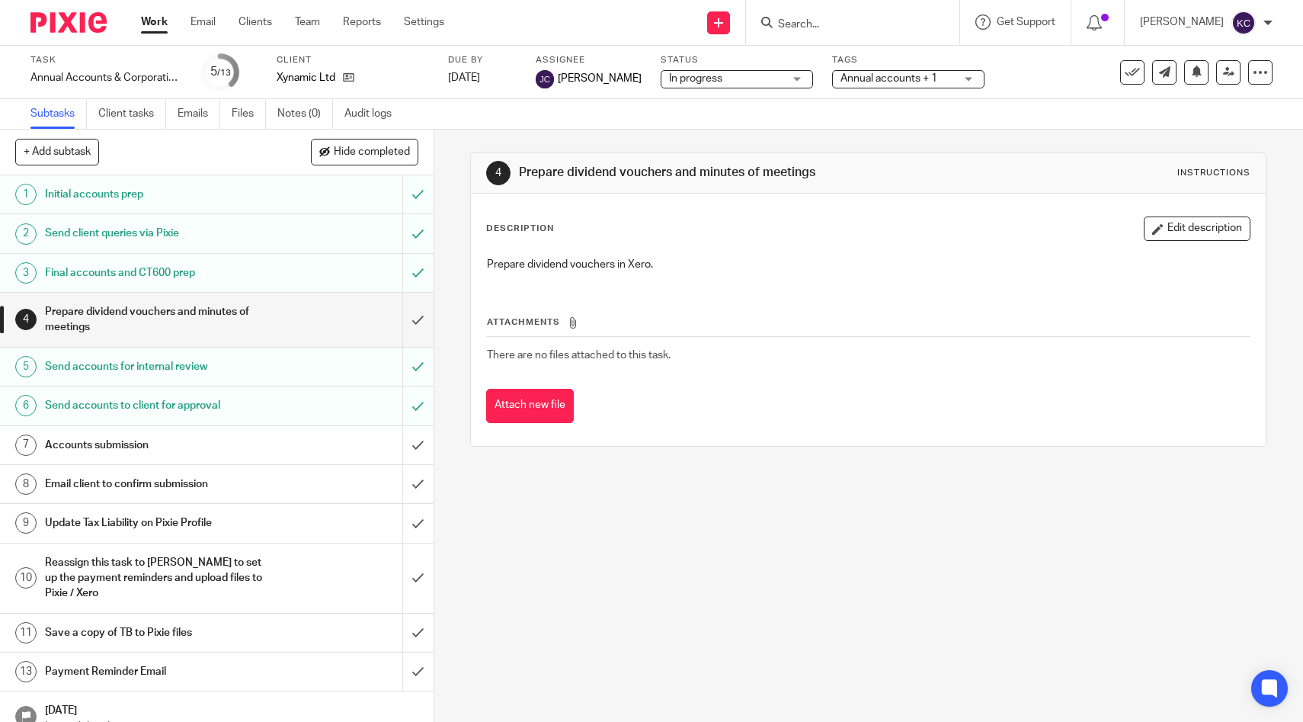
scroll to position [21, 0]
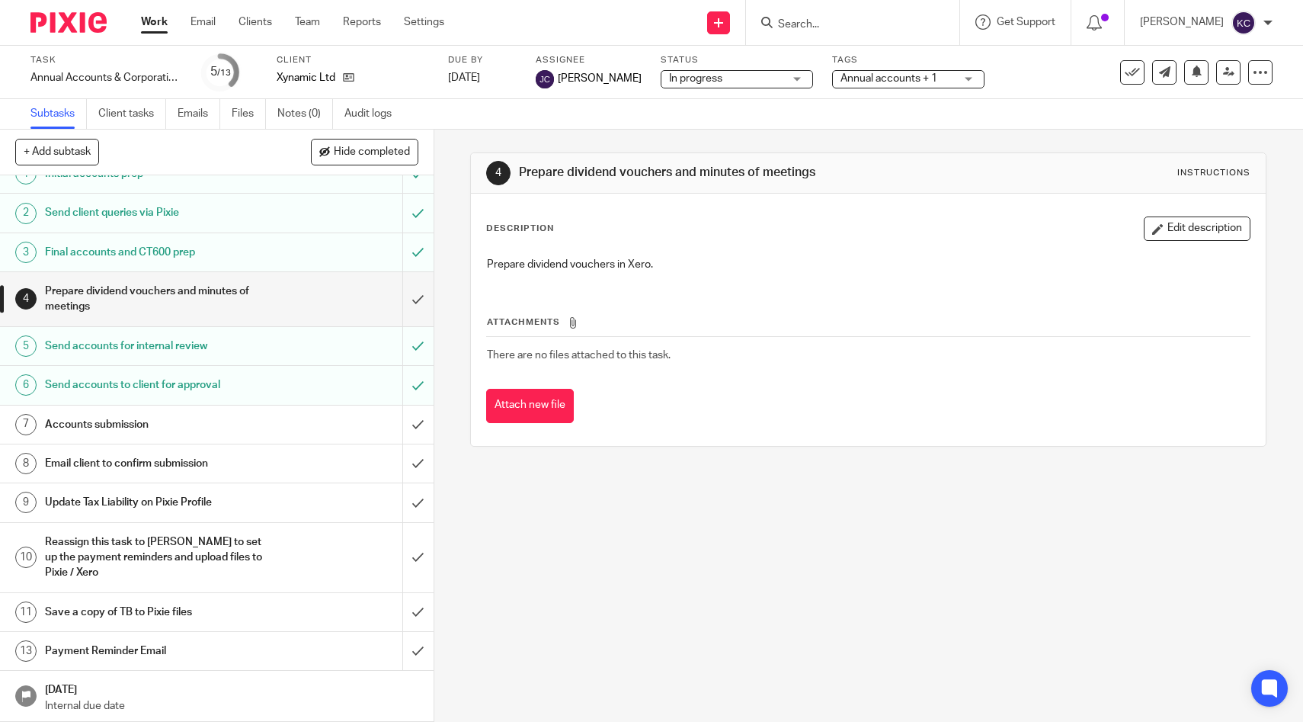
click at [184, 612] on h1 "Save a copy of TB to Pixie files" at bounding box center [159, 611] width 229 height 23
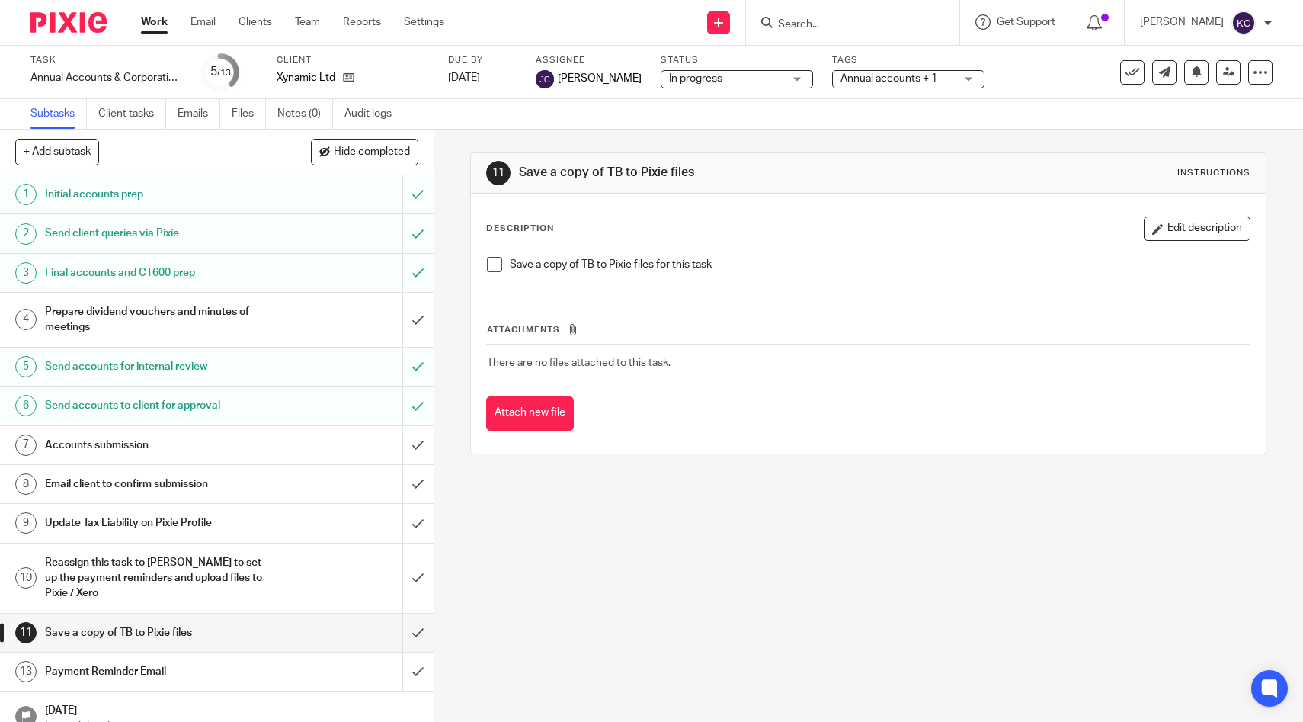
click at [501, 263] on span at bounding box center [494, 264] width 15 height 15
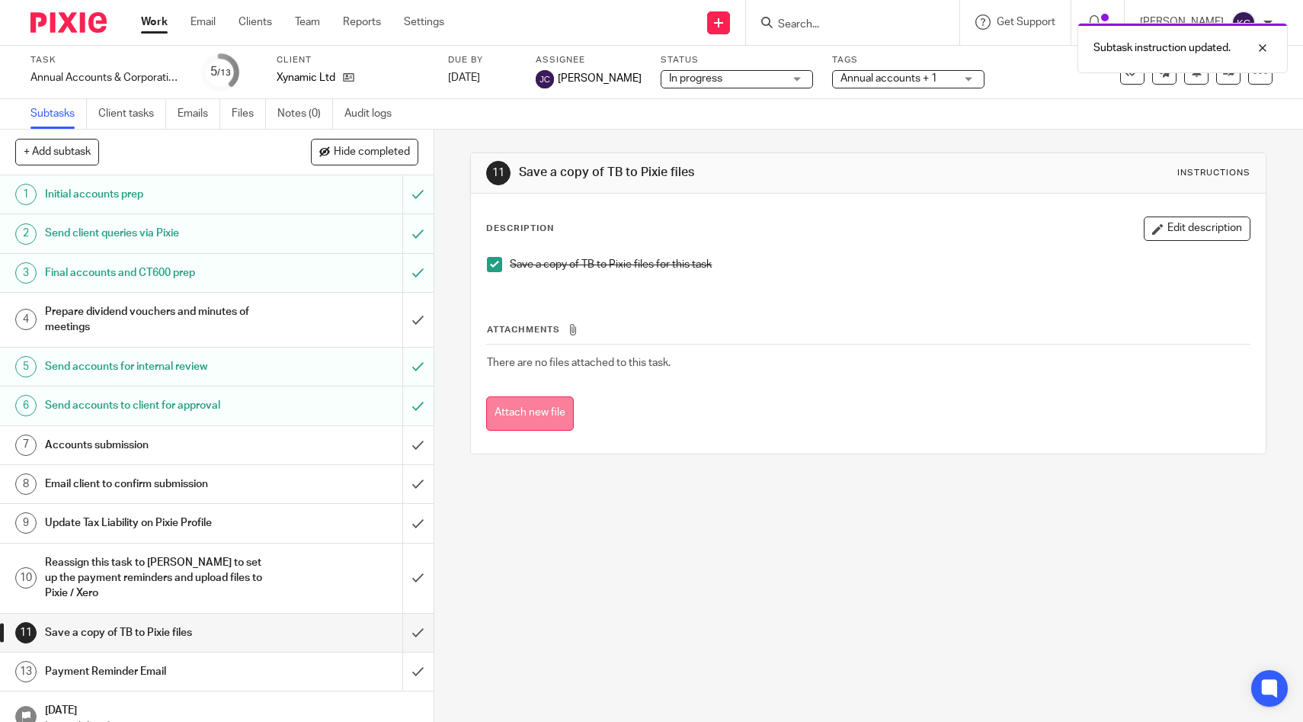
click at [533, 408] on button "Attach new file" at bounding box center [530, 413] width 88 height 34
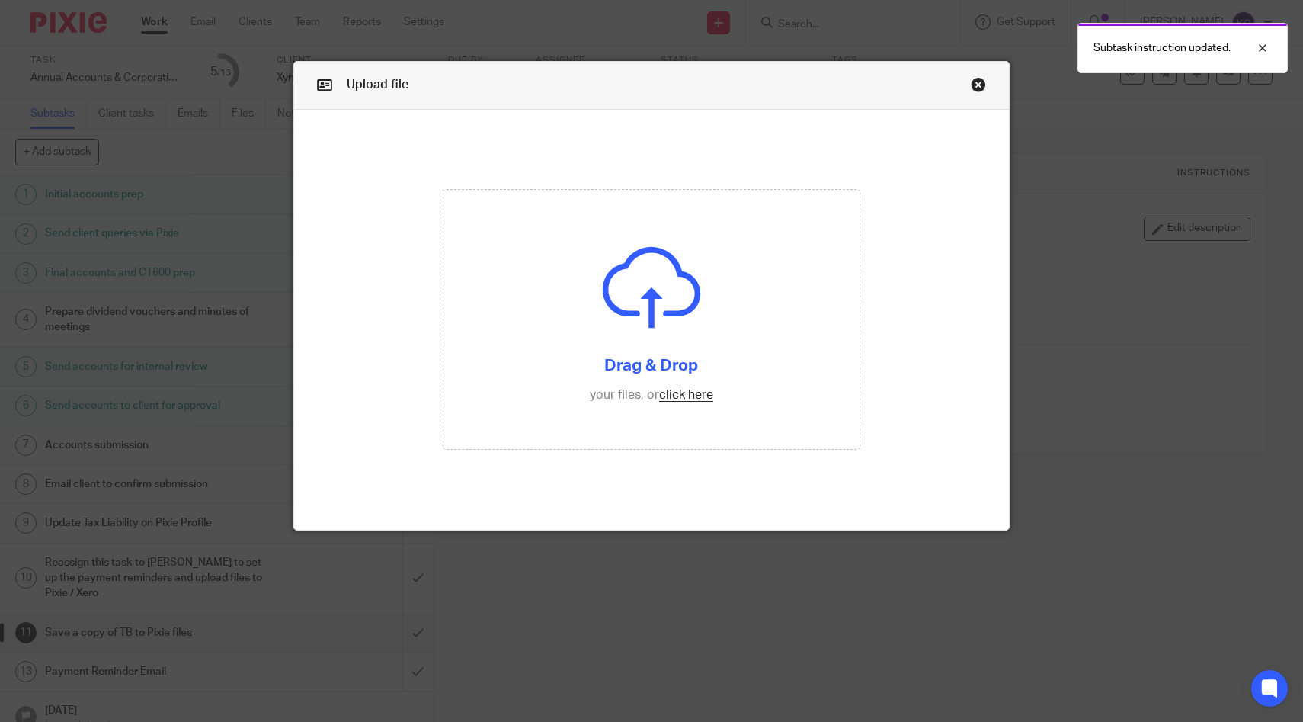
click at [971, 83] on link "Close this dialog window" at bounding box center [978, 87] width 15 height 21
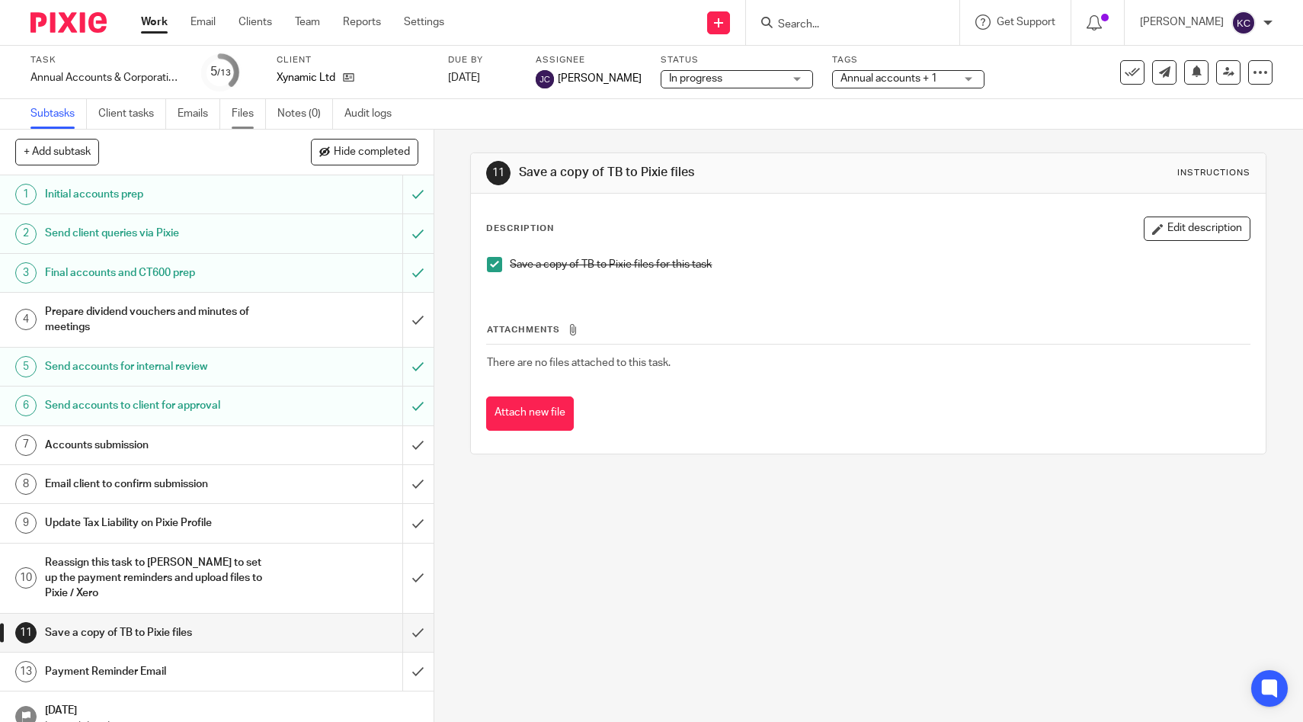
click at [249, 105] on link "Files" at bounding box center [249, 114] width 34 height 30
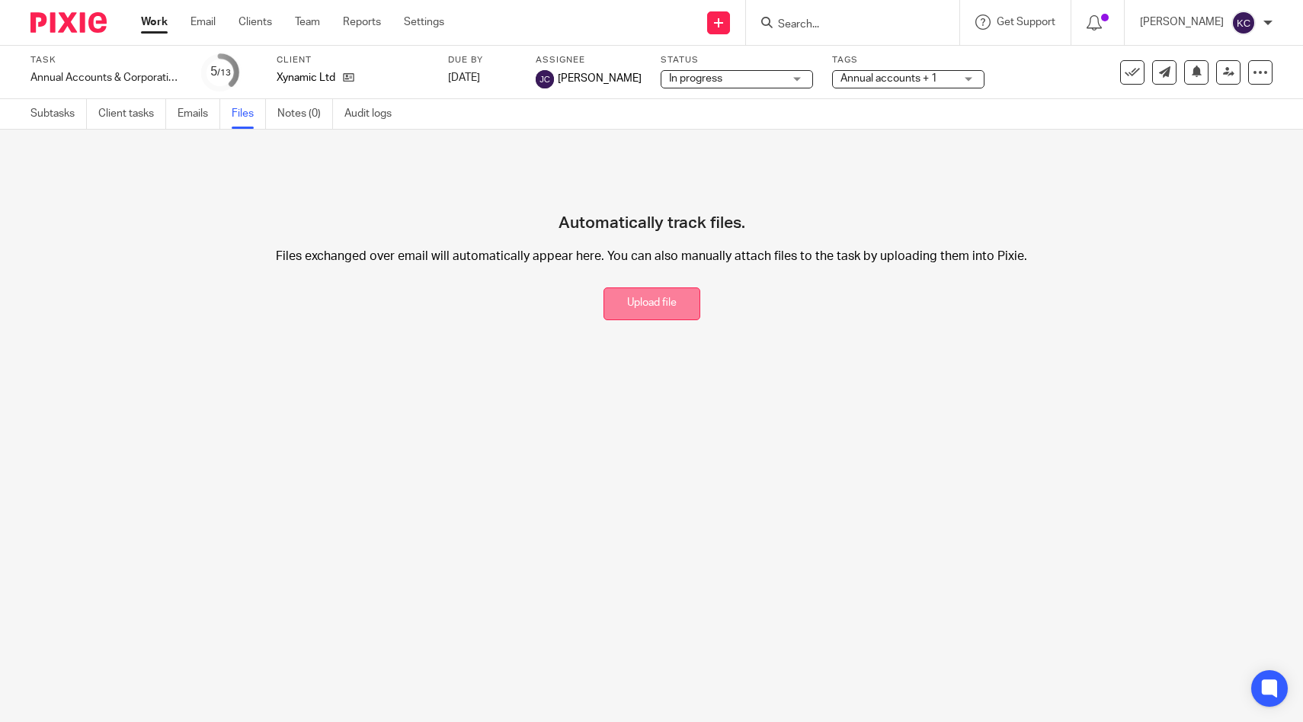
click at [649, 313] on button "Upload file" at bounding box center [651, 303] width 97 height 33
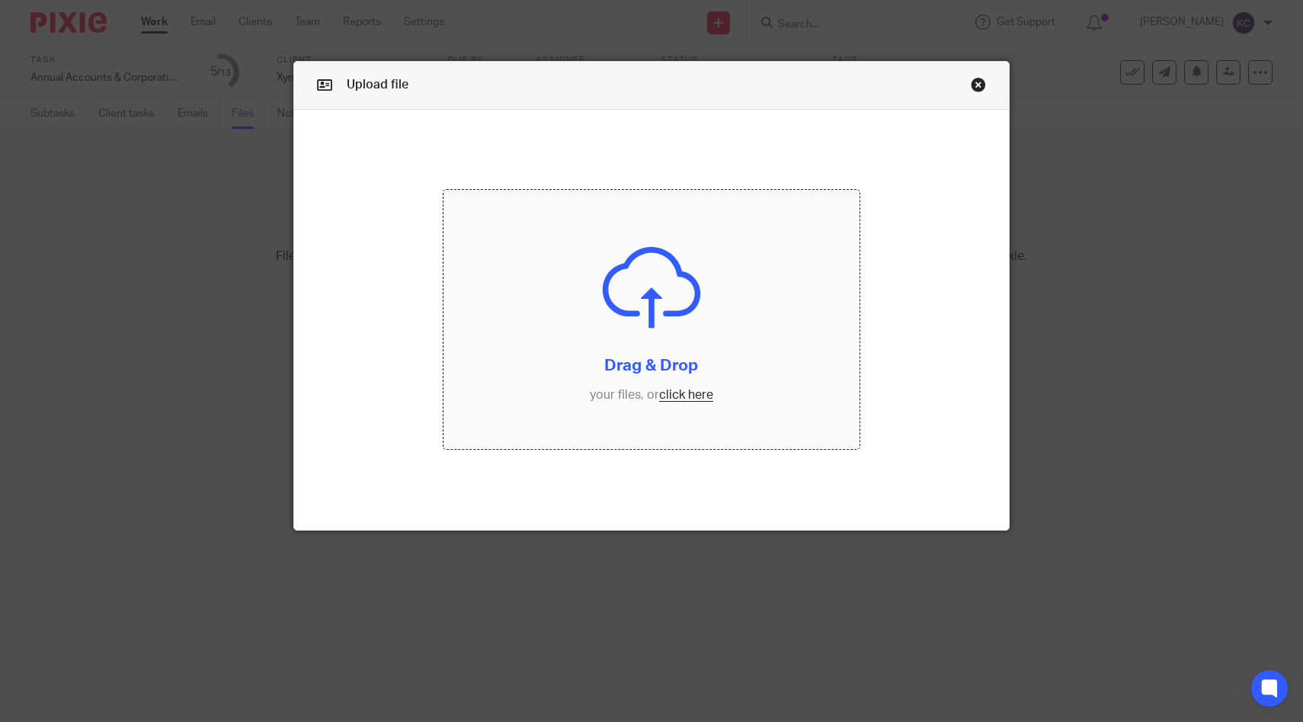
click at [565, 304] on input "file" at bounding box center [650, 320] width 415 height 260
